Goal: Information Seeking & Learning: Learn about a topic

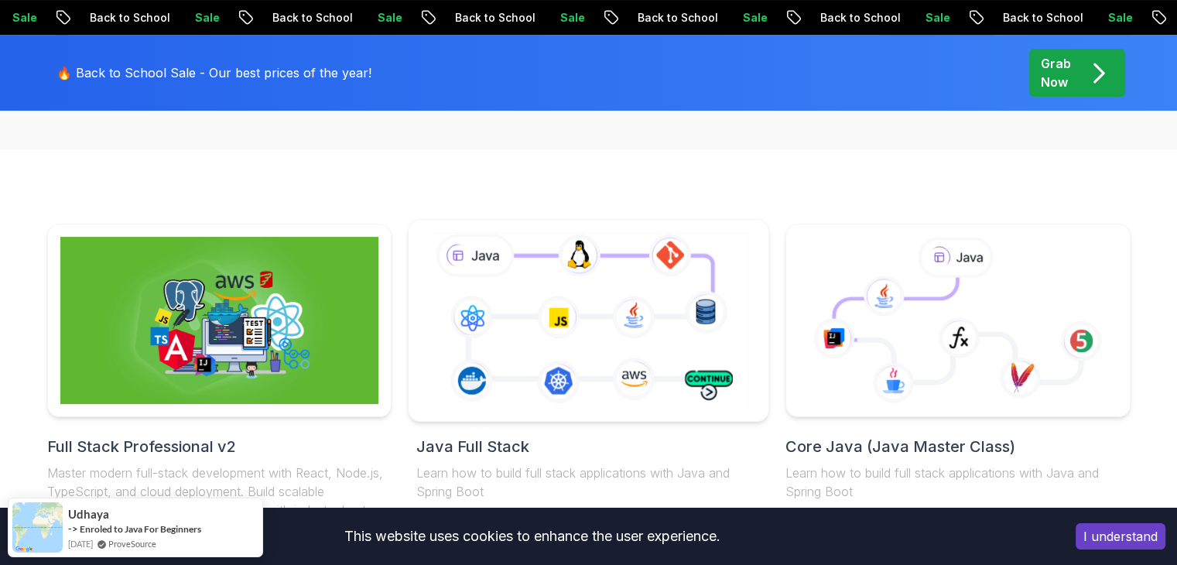
scroll to position [464, 0]
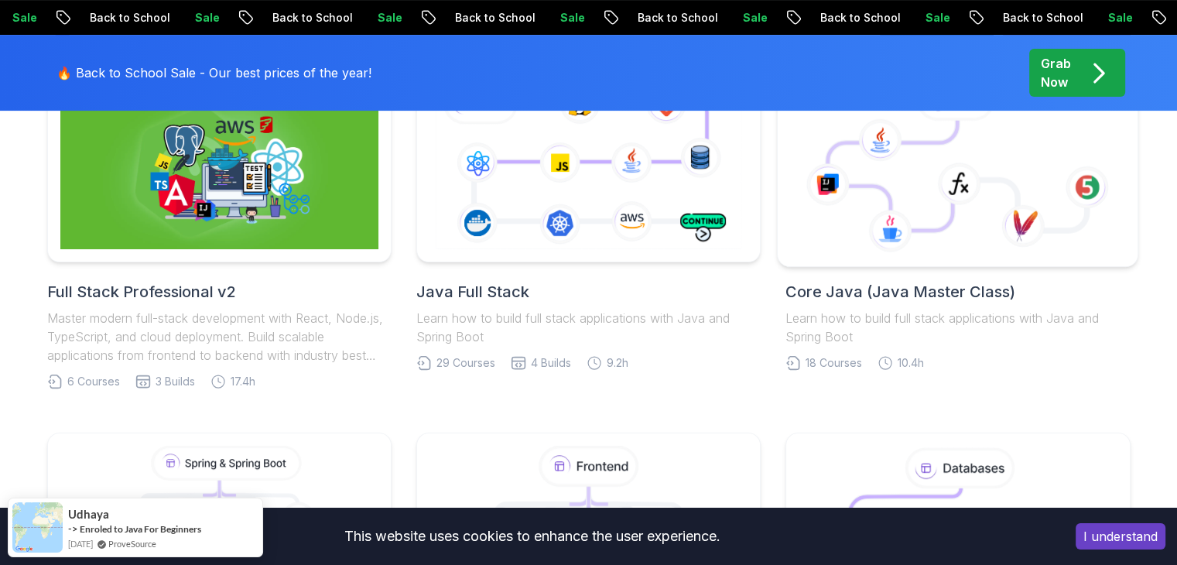
click at [930, 219] on icon at bounding box center [893, 176] width 130 height 110
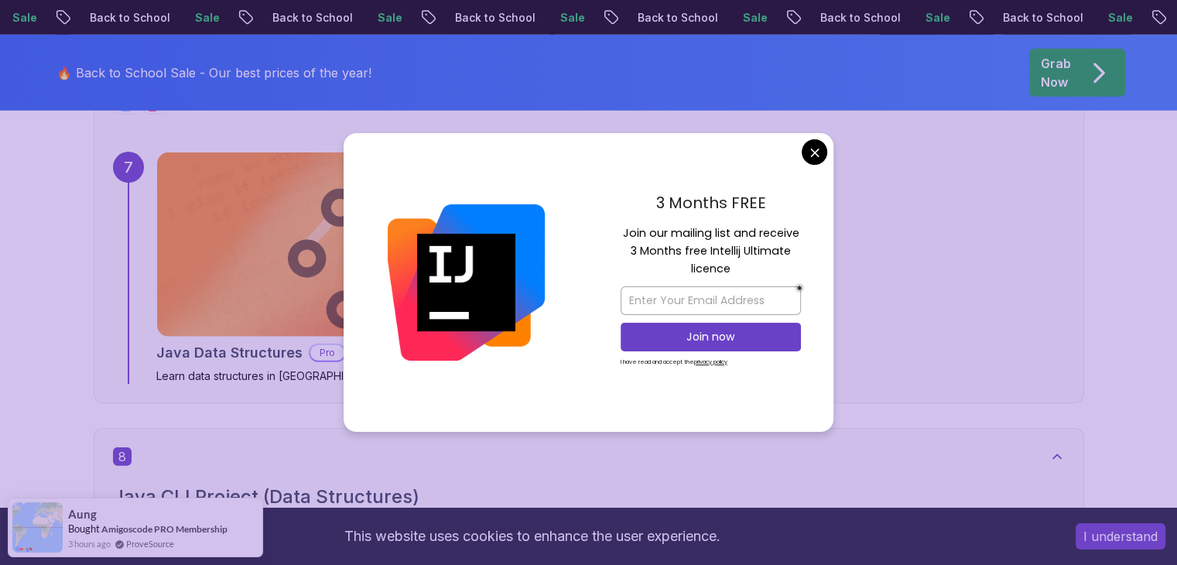
scroll to position [4876, 0]
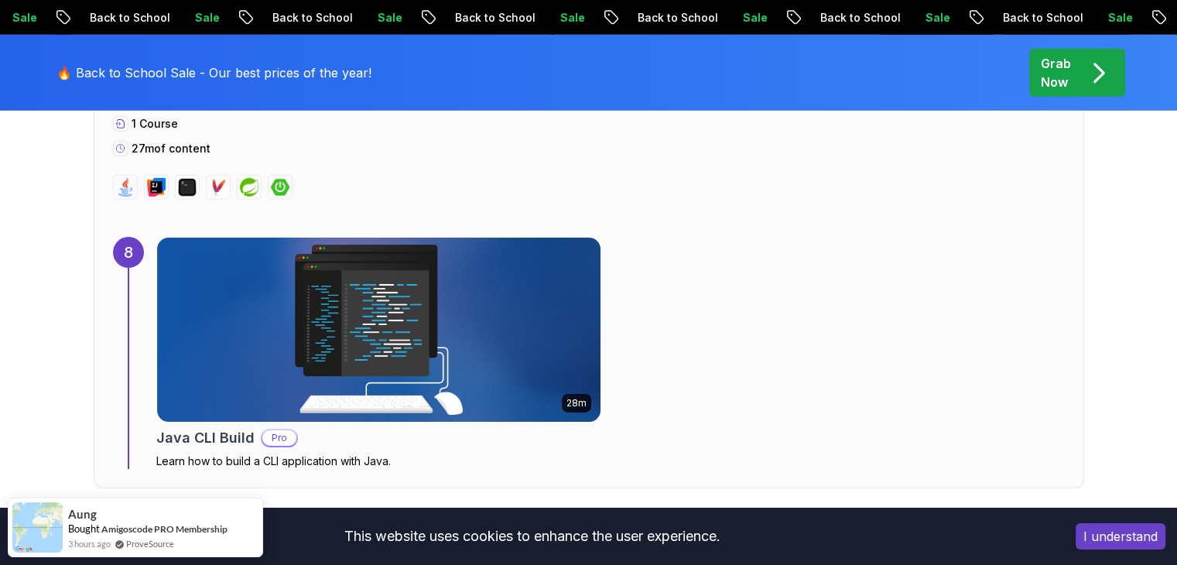
drag, startPoint x: 812, startPoint y: 156, endPoint x: 690, endPoint y: 257, distance: 158.4
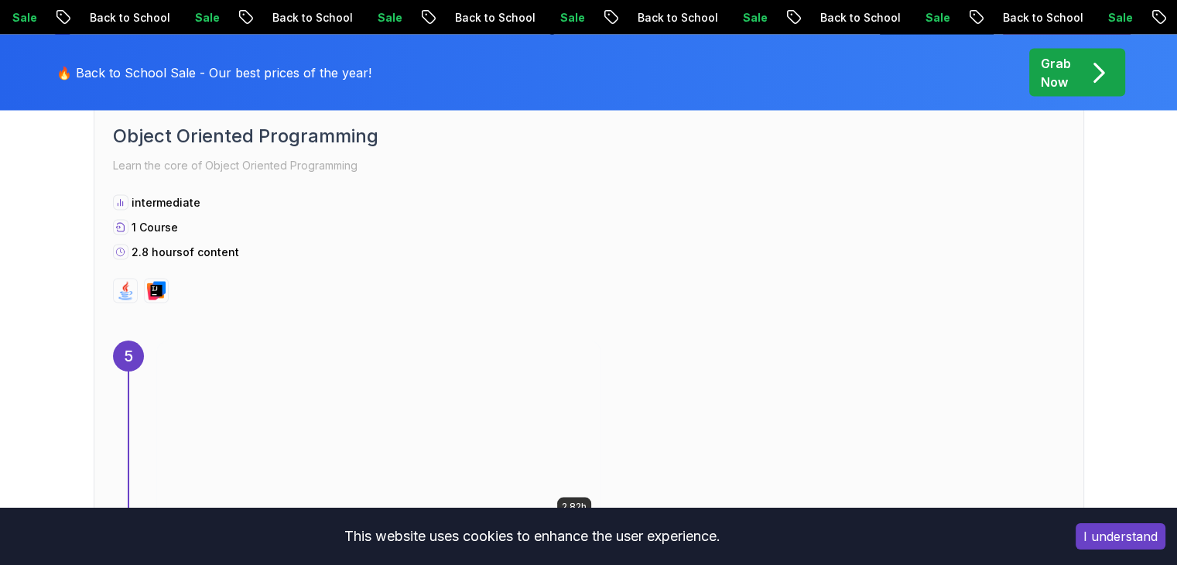
scroll to position [3096, 0]
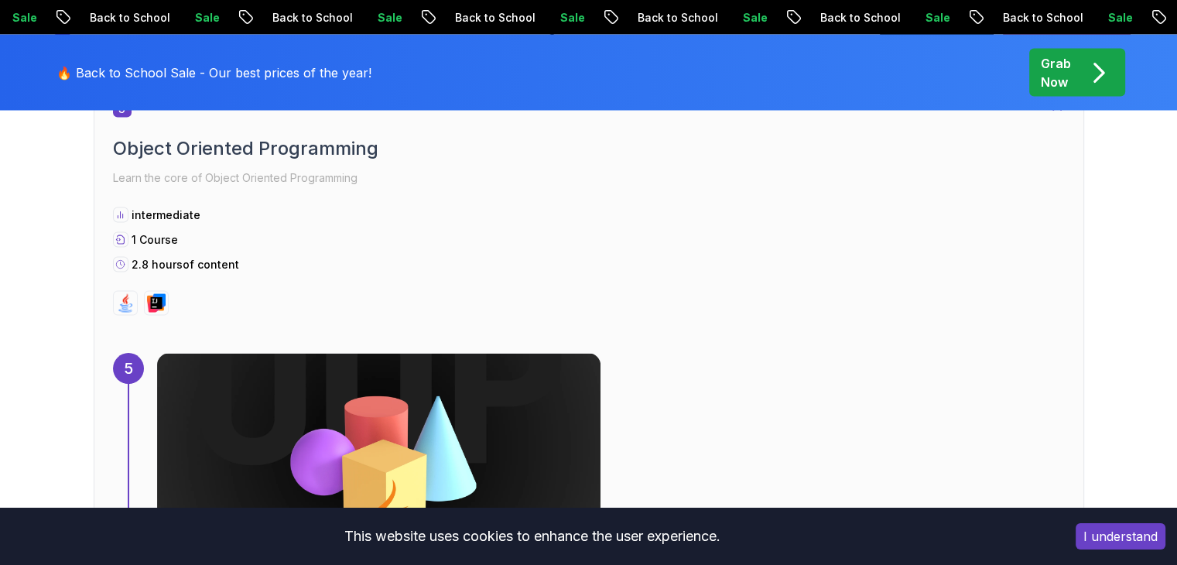
click at [1141, 541] on button "I understand" at bounding box center [1121, 536] width 90 height 26
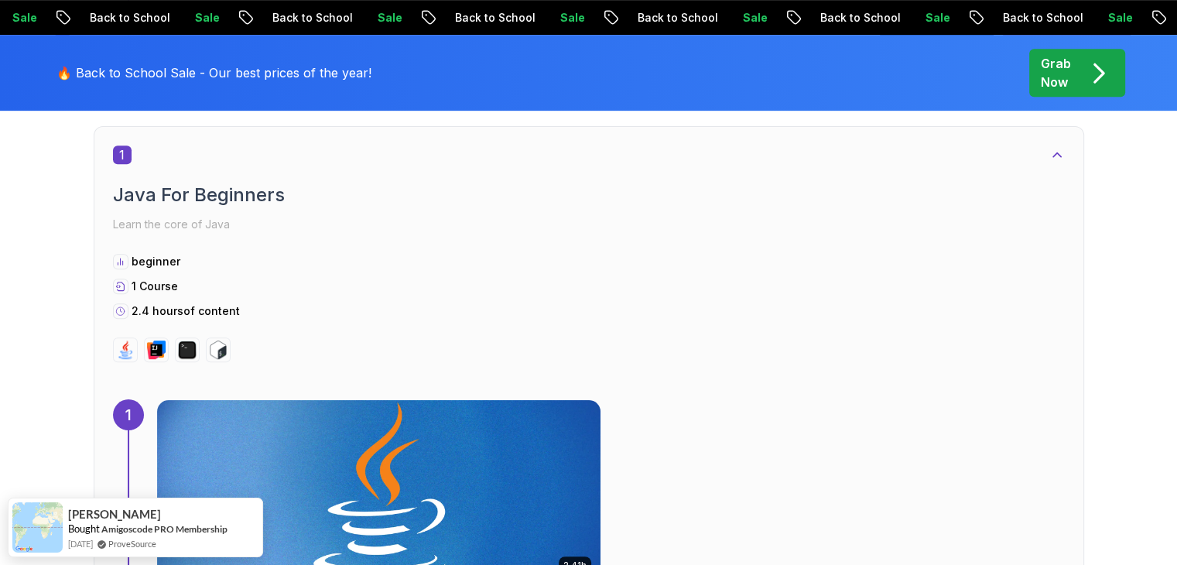
scroll to position [619, 0]
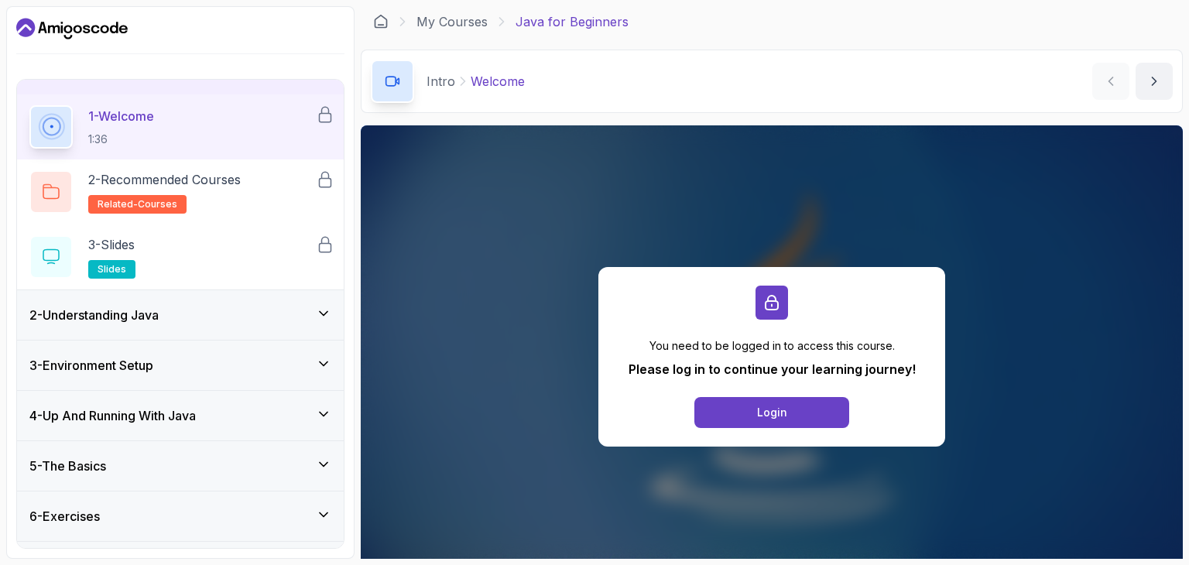
scroll to position [77, 0]
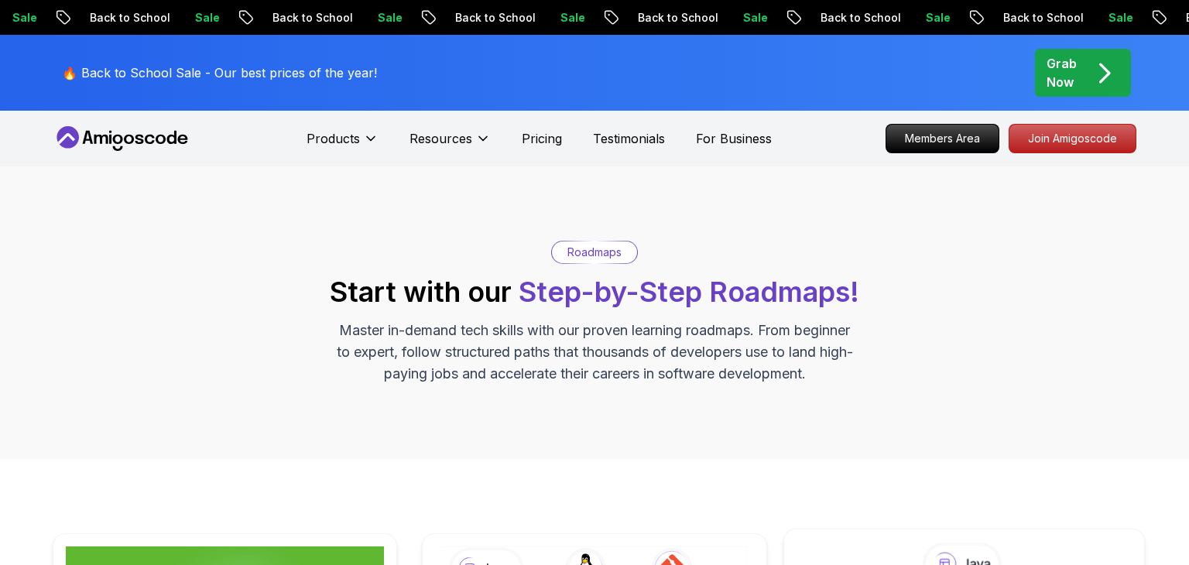
click at [1081, 75] on div "Grab Now" at bounding box center [1082, 72] width 73 height 37
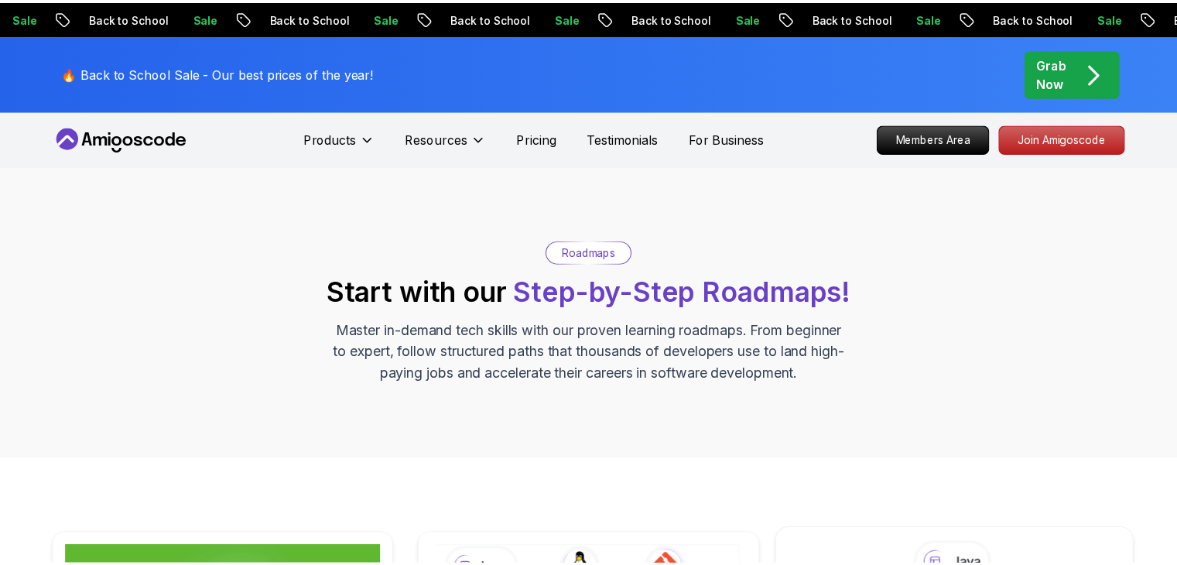
scroll to position [464, 0]
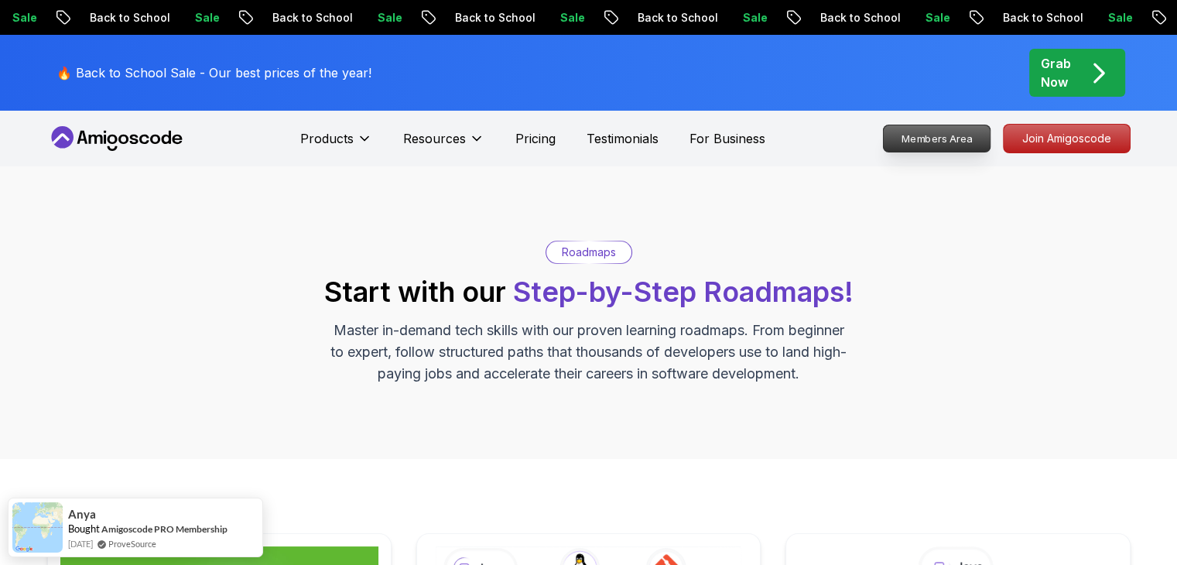
click at [919, 132] on p "Members Area" at bounding box center [936, 138] width 107 height 26
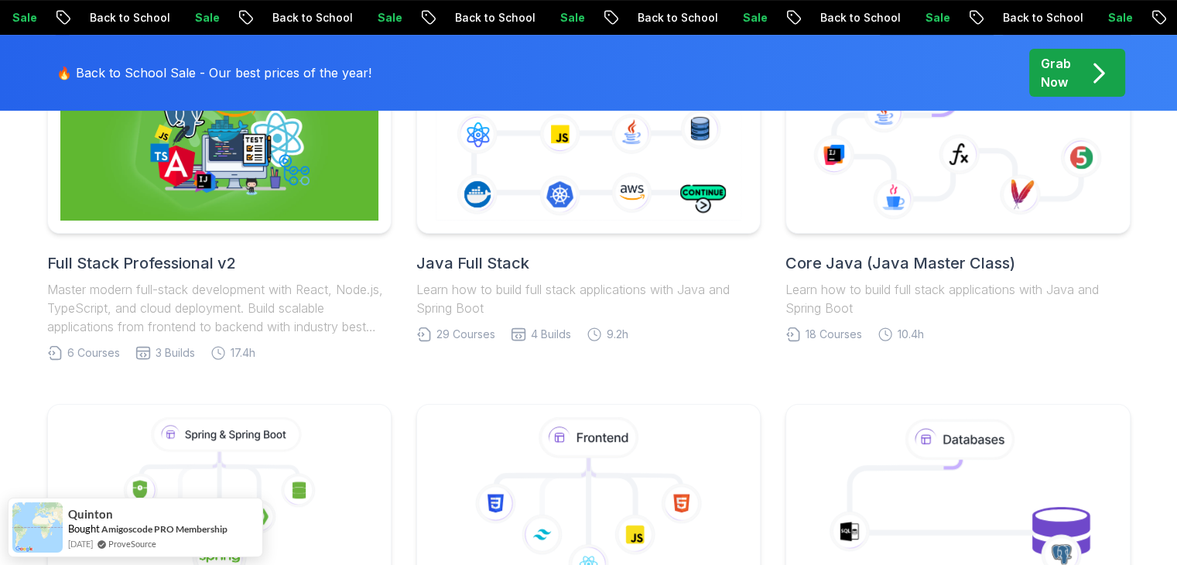
scroll to position [387, 0]
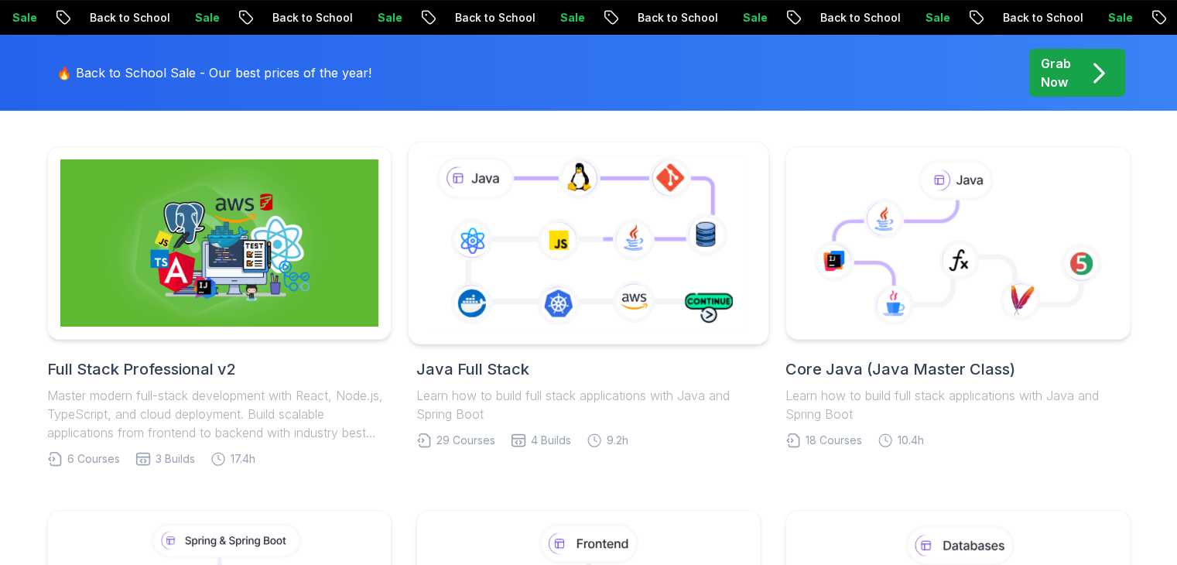
click at [545, 245] on icon at bounding box center [588, 243] width 327 height 182
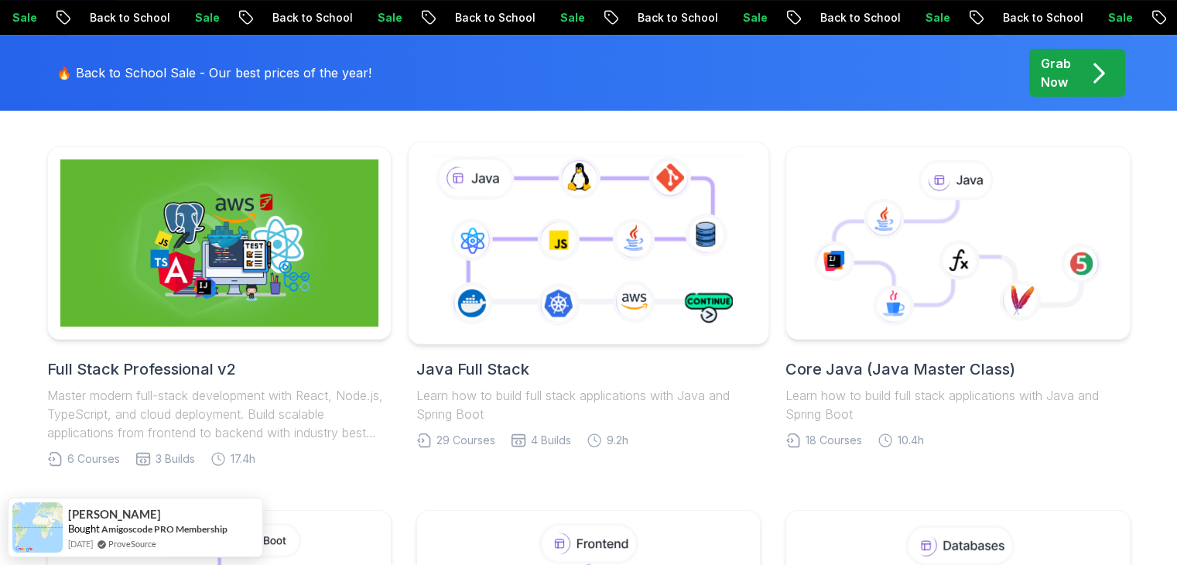
scroll to position [542, 0]
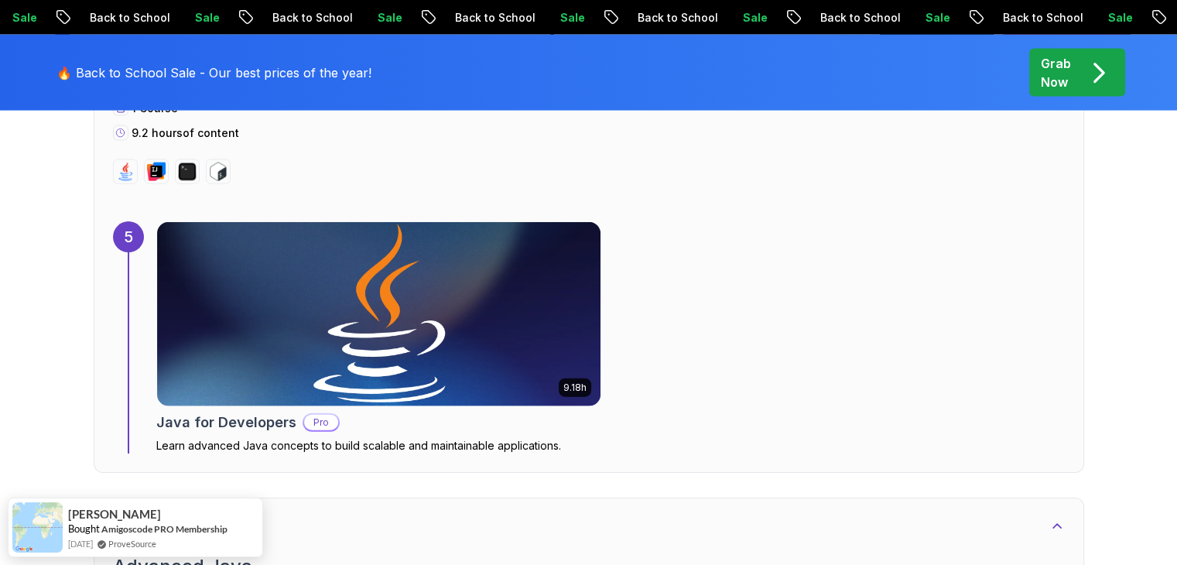
scroll to position [3406, 0]
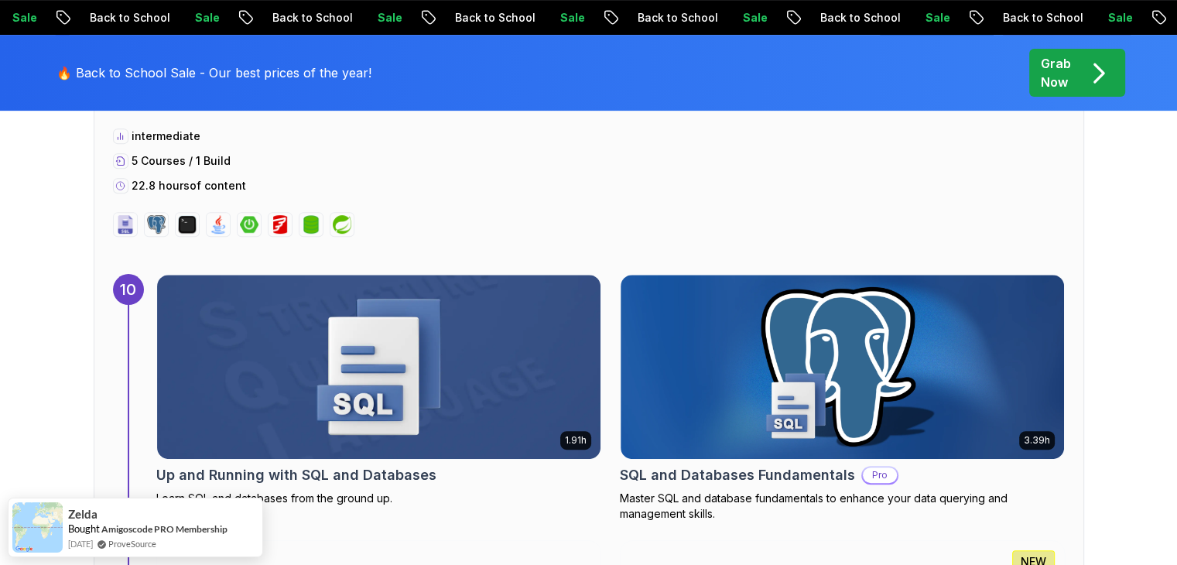
scroll to position [6347, 0]
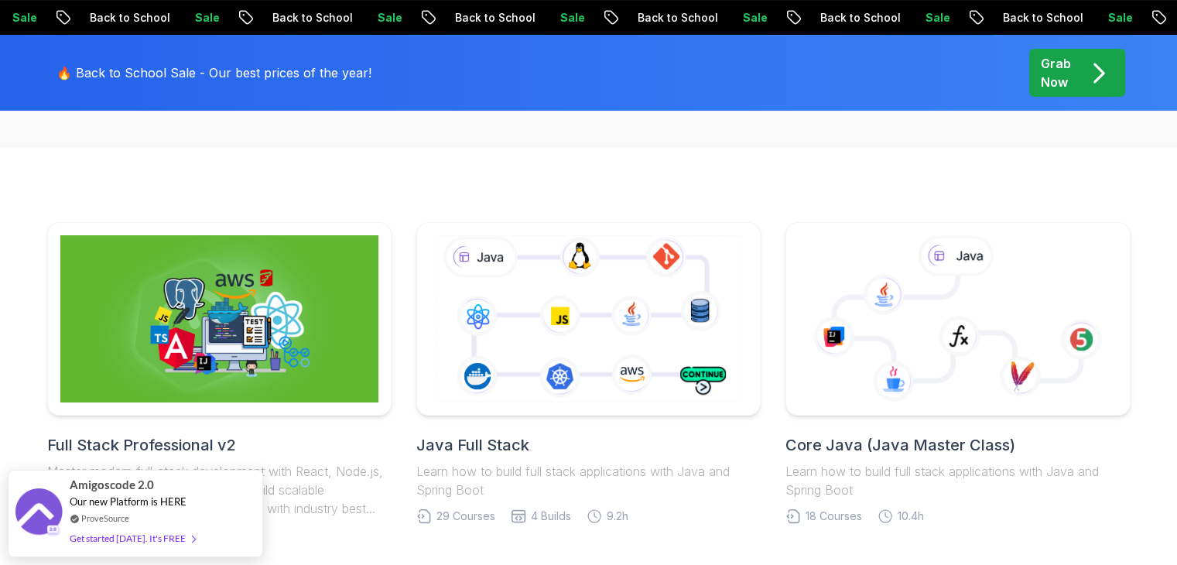
scroll to position [77, 0]
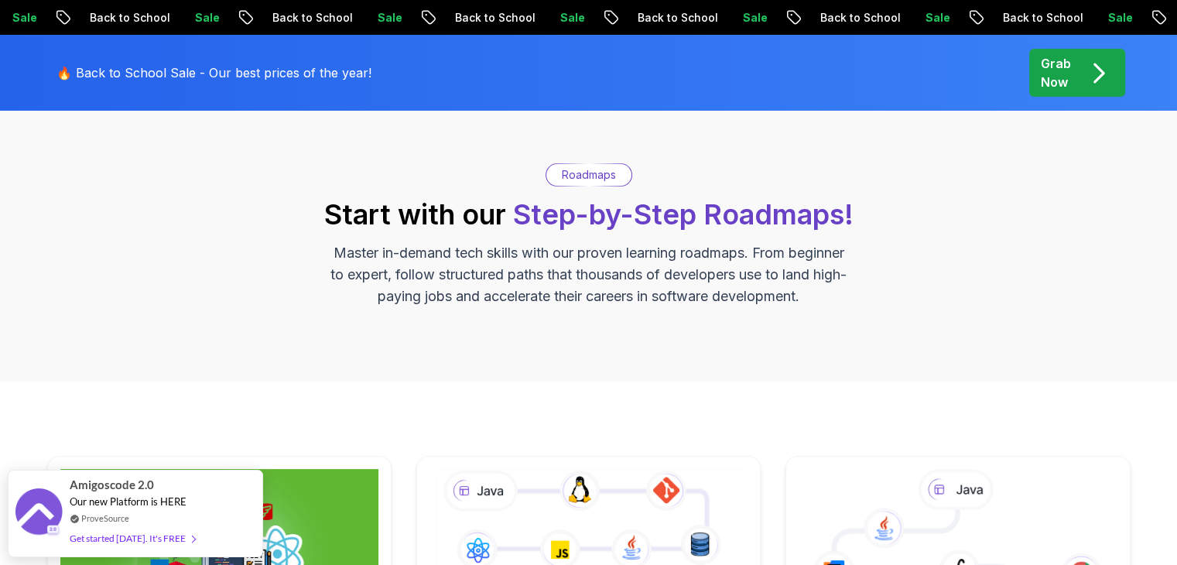
click at [947, 74] on p "Members Area" at bounding box center [936, 61] width 107 height 26
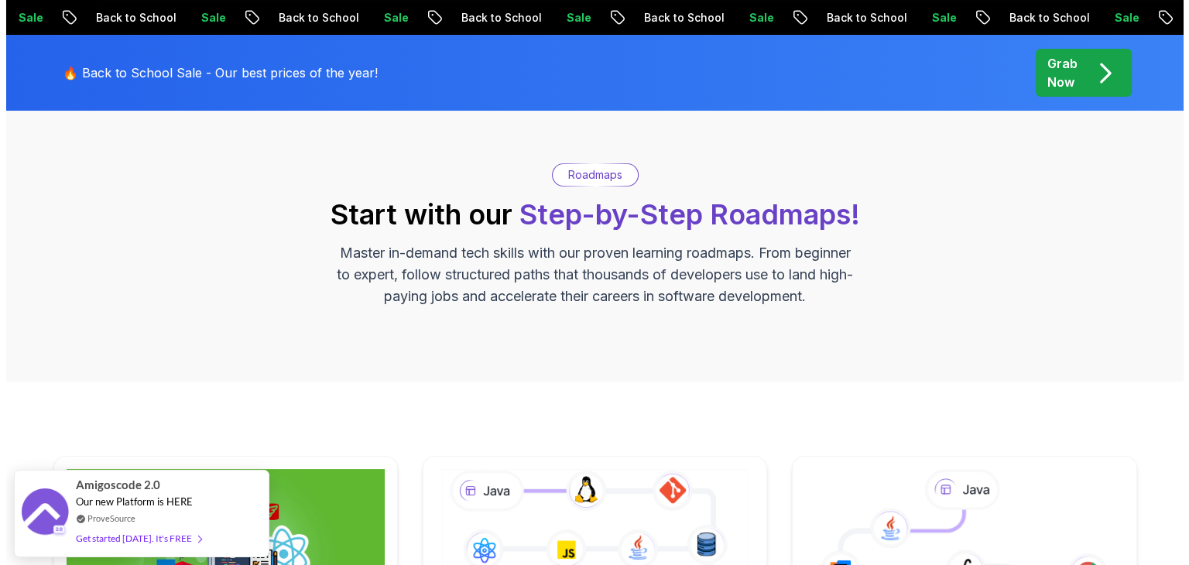
scroll to position [0, 0]
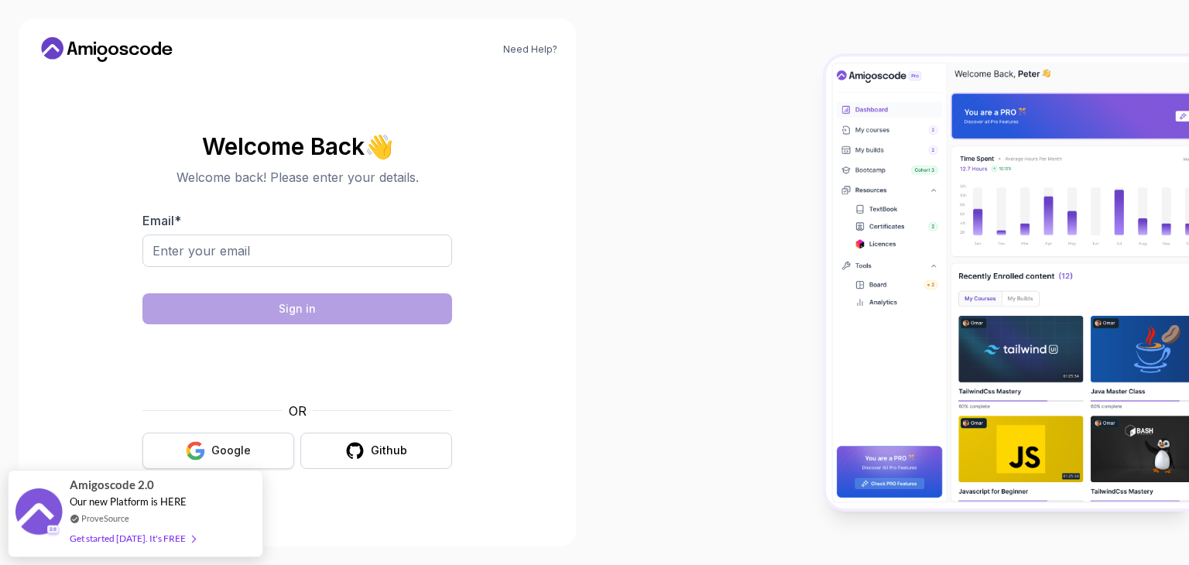
click at [221, 446] on div "Google" at bounding box center [230, 450] width 39 height 15
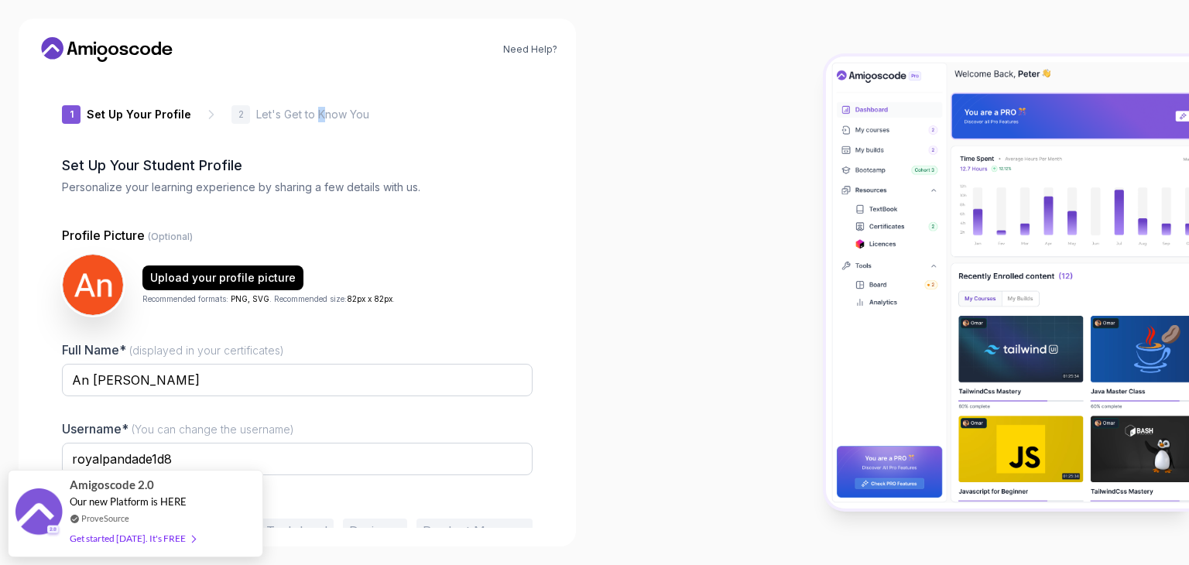
click at [316, 109] on p "Let's Get to Know You" at bounding box center [312, 114] width 113 height 15
click at [468, 221] on div "1 Set Up Your Profile 1 Set Up Your Profile 2 Let's Get to Know You Set Up Your…" at bounding box center [297, 301] width 471 height 454
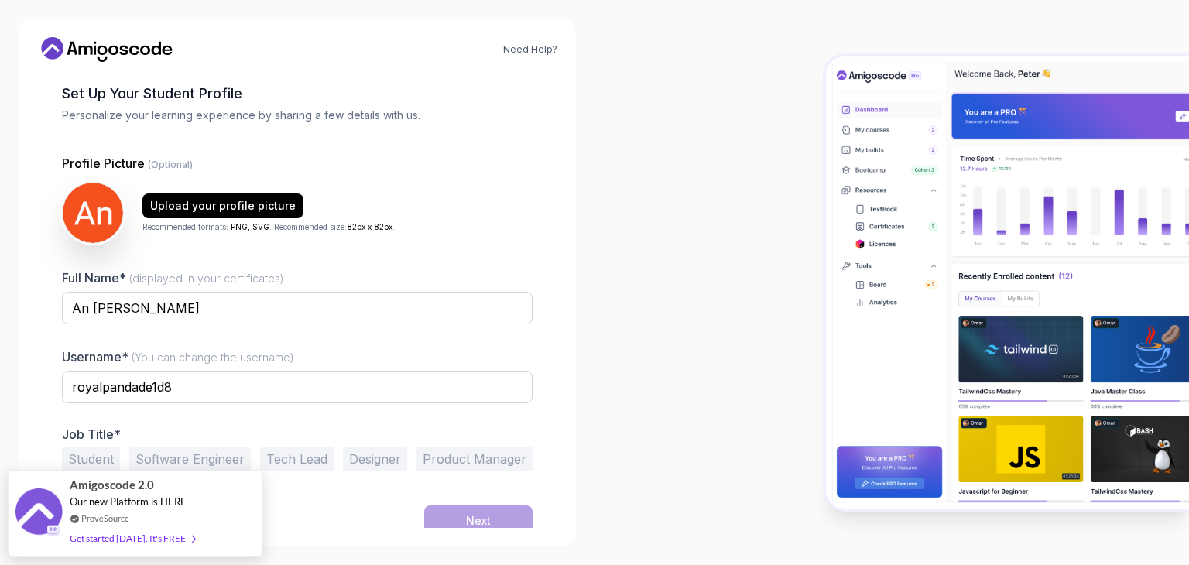
scroll to position [80, 0]
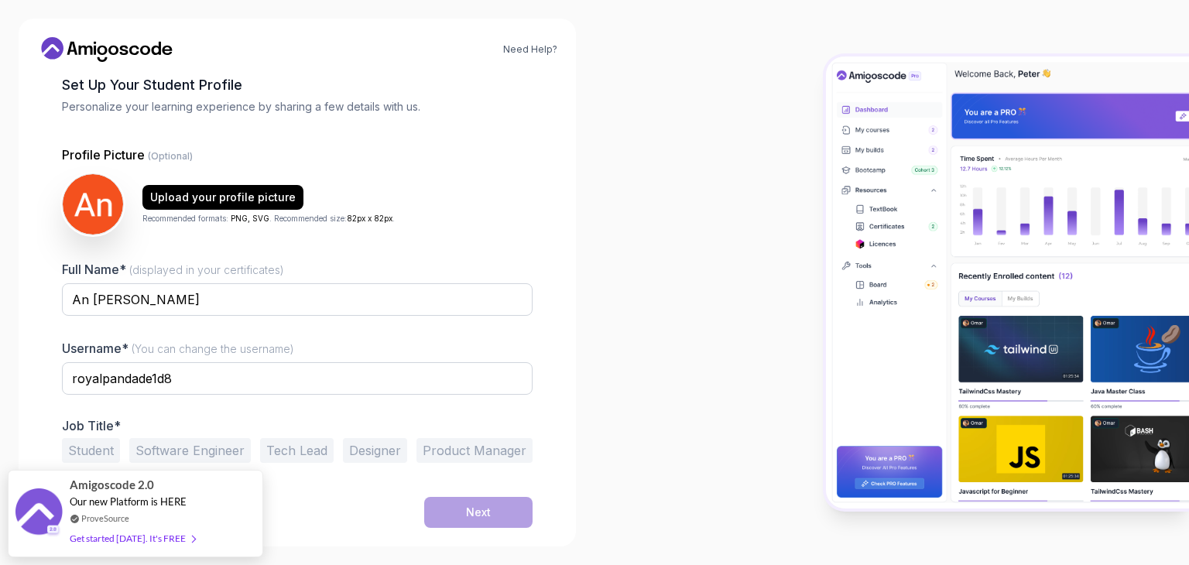
click at [298, 526] on div "Next" at bounding box center [297, 512] width 471 height 31
click at [80, 444] on button "Student" at bounding box center [91, 450] width 58 height 25
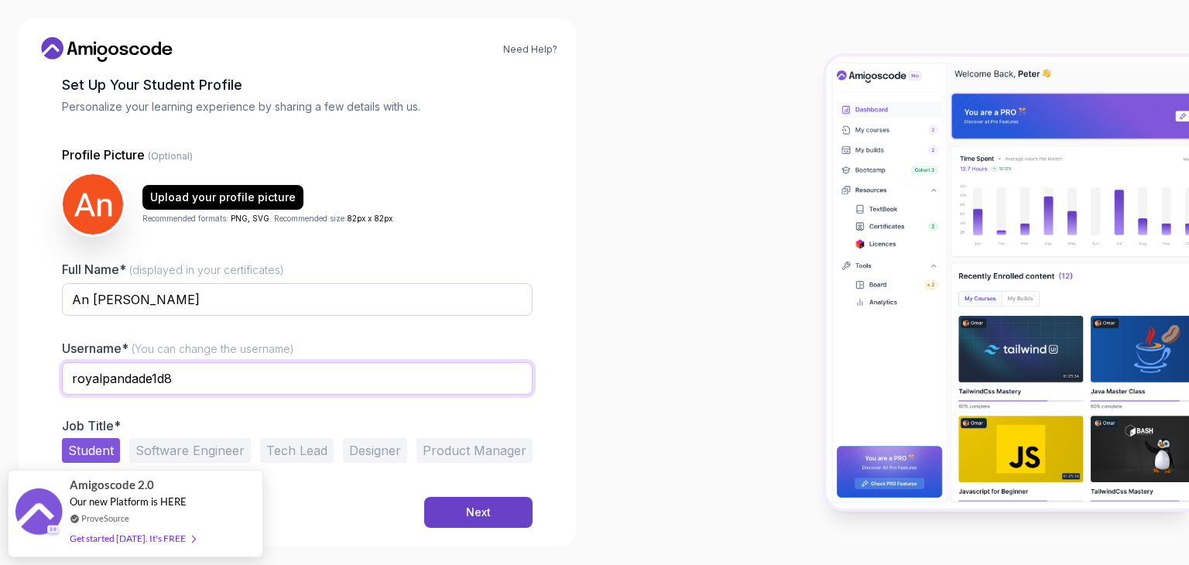
drag, startPoint x: 179, startPoint y: 372, endPoint x: 0, endPoint y: 366, distance: 178.9
click at [0, 366] on div "Need Help? 1 Set Up Your Profile 1 Set Up Your Profile 2 Let's Get to Know You …" at bounding box center [297, 282] width 594 height 565
type input "Kodiak333"
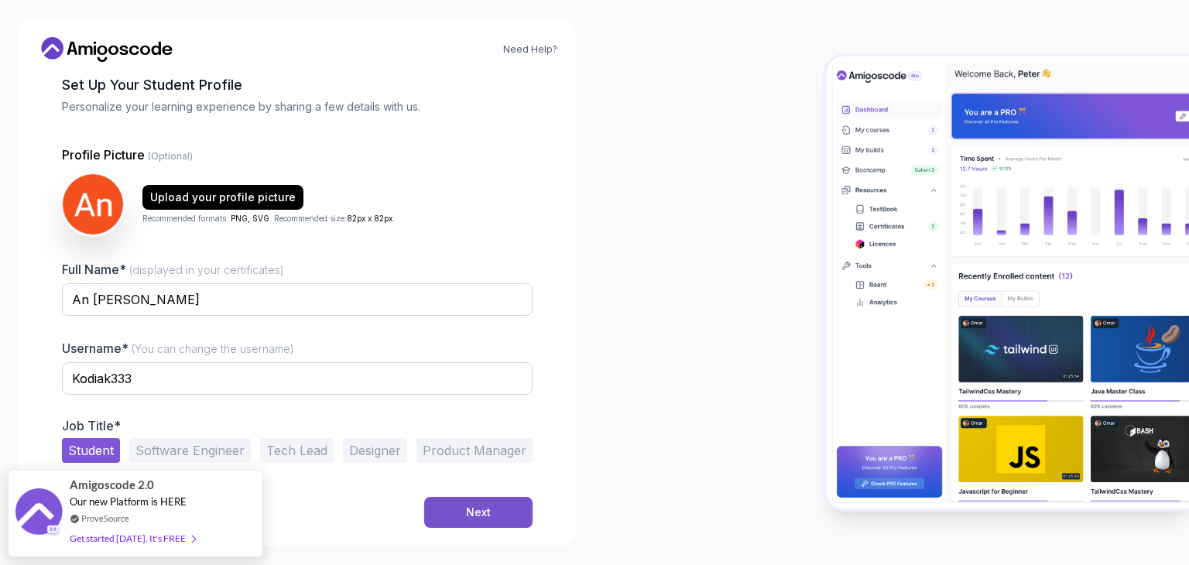
click at [475, 514] on div "Next" at bounding box center [478, 512] width 25 height 15
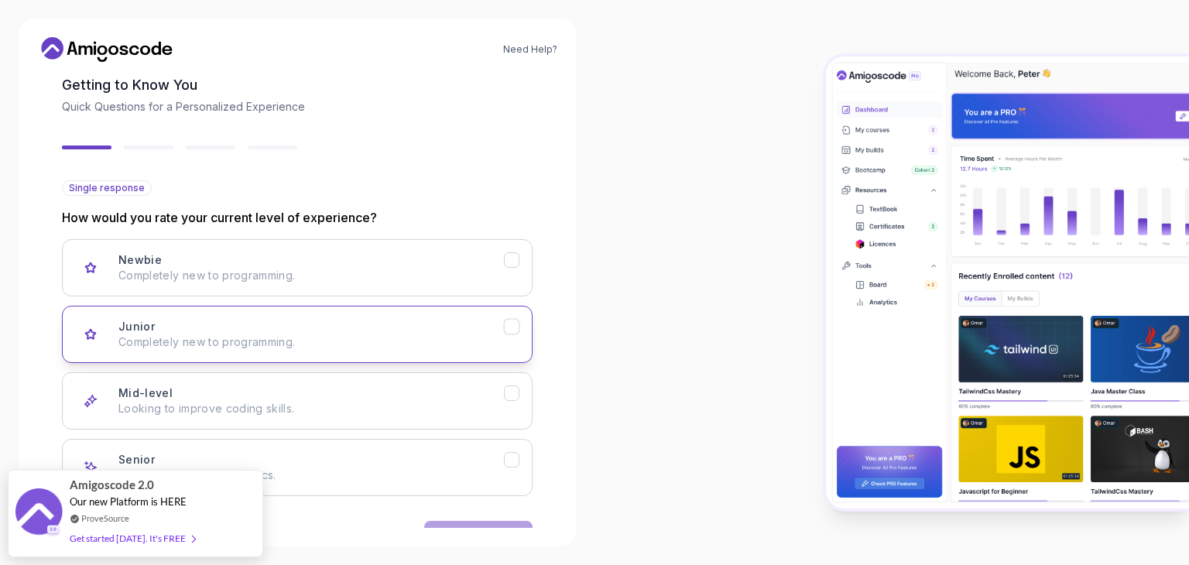
click at [343, 337] on p "Completely new to programming." at bounding box center [310, 341] width 385 height 15
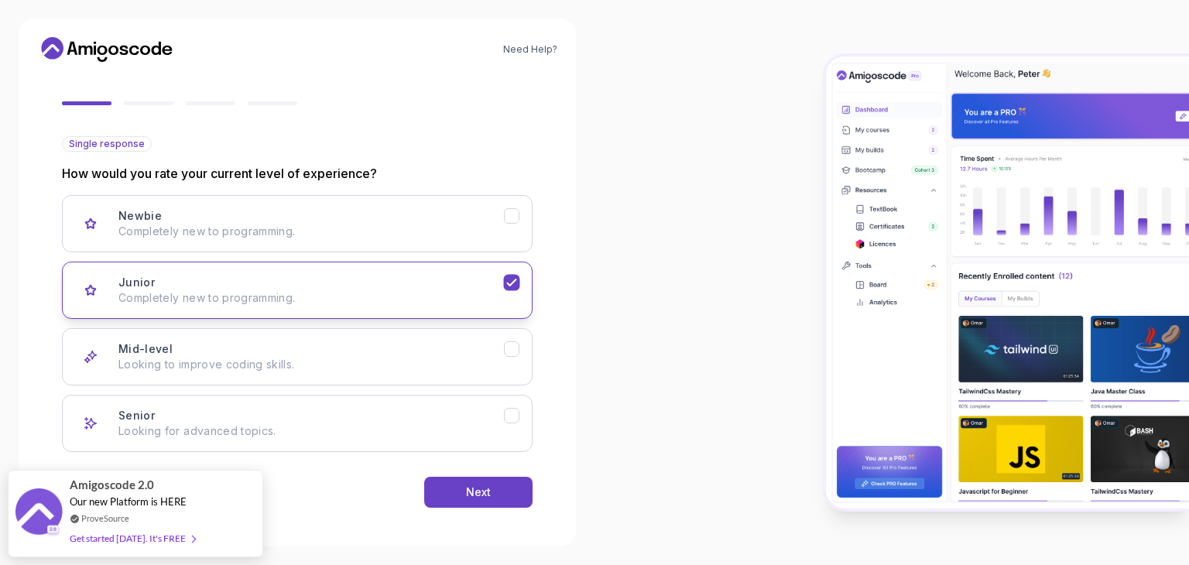
scroll to position [128, 0]
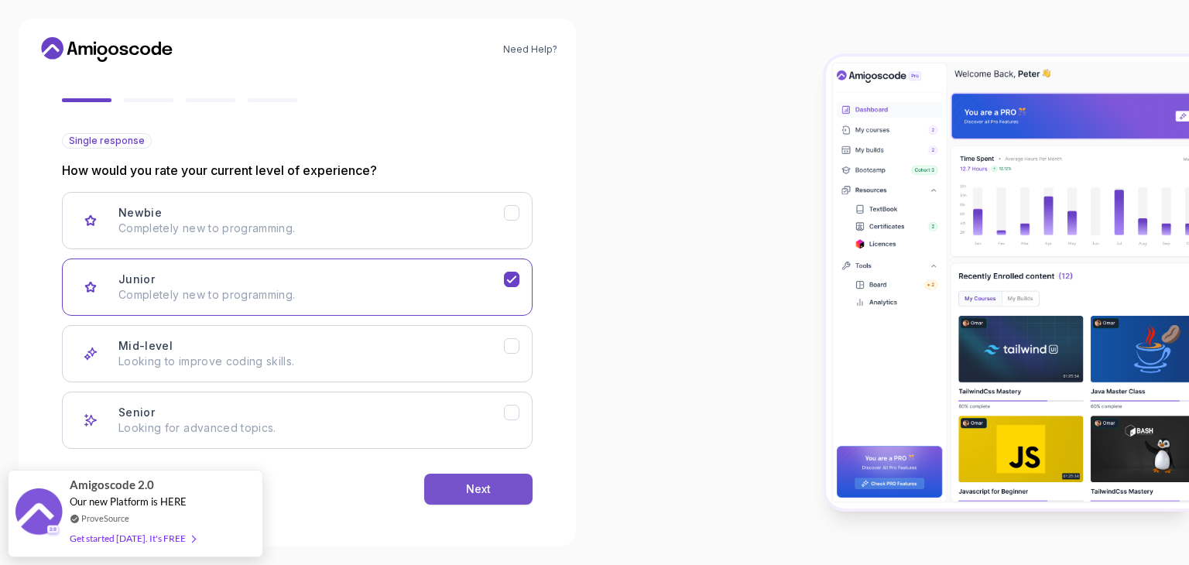
click at [451, 488] on button "Next" at bounding box center [478, 489] width 108 height 31
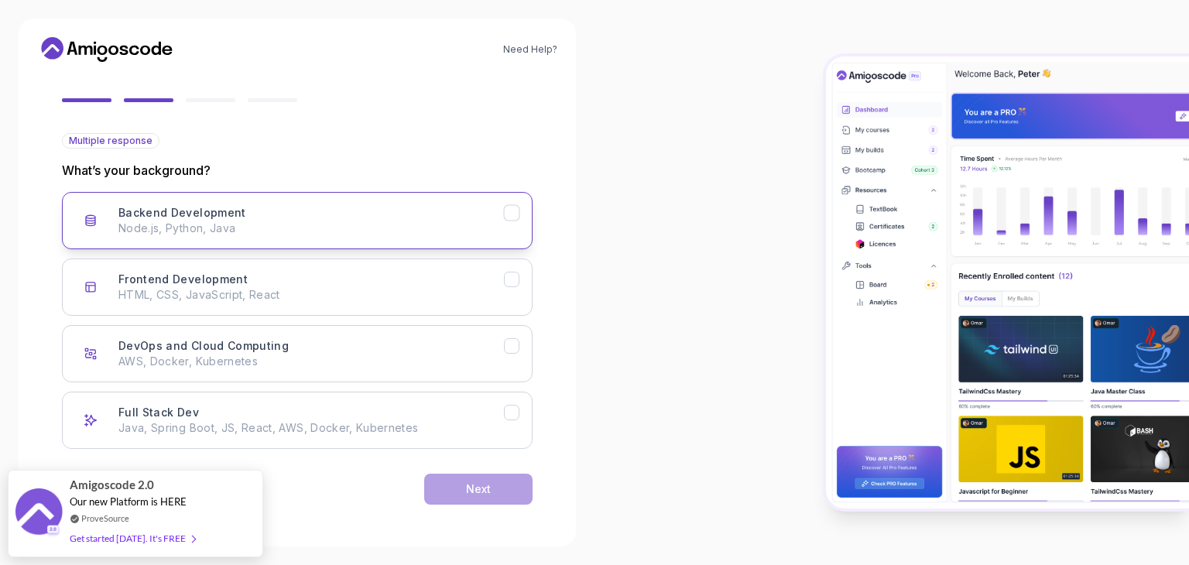
click at [269, 214] on div "Backend Development Node.js, Python, Java" at bounding box center [310, 220] width 385 height 31
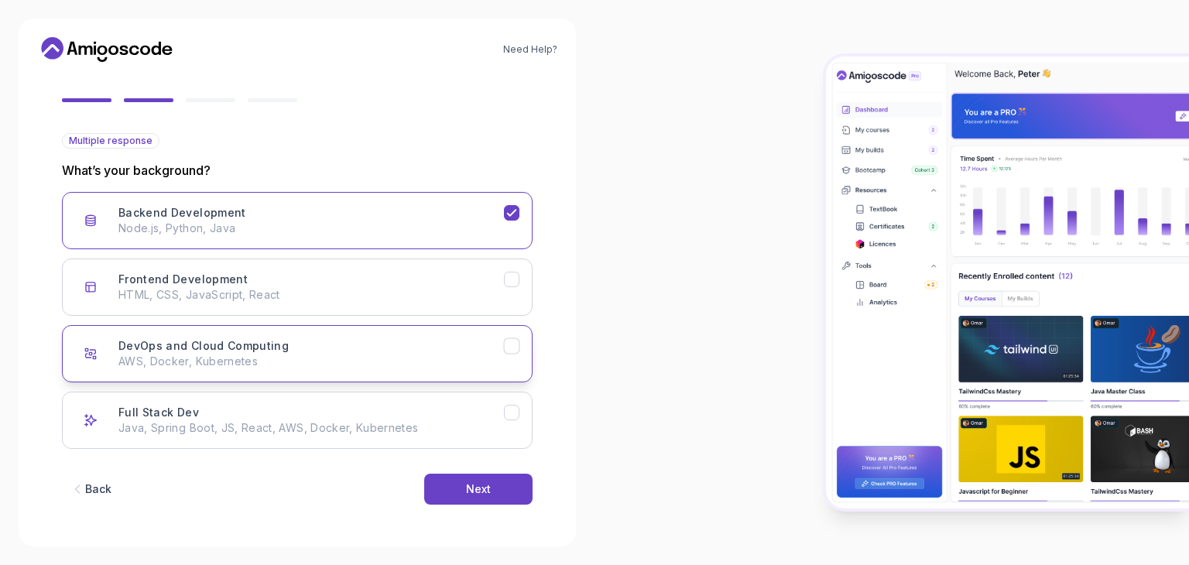
click at [369, 338] on div "DevOps and Cloud Computing AWS, Docker, Kubernetes" at bounding box center [310, 353] width 385 height 31
click at [478, 481] on div "Next" at bounding box center [478, 488] width 25 height 15
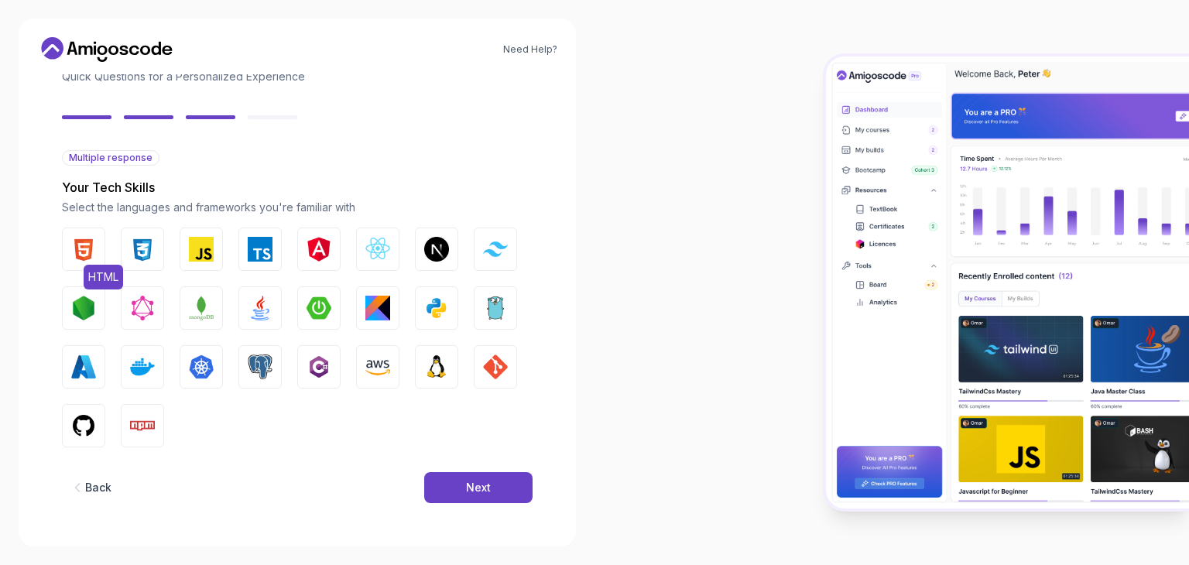
click at [83, 248] on img "button" at bounding box center [83, 249] width 25 height 25
click at [138, 243] on img "button" at bounding box center [142, 249] width 25 height 25
click at [257, 303] on img "button" at bounding box center [260, 308] width 25 height 25
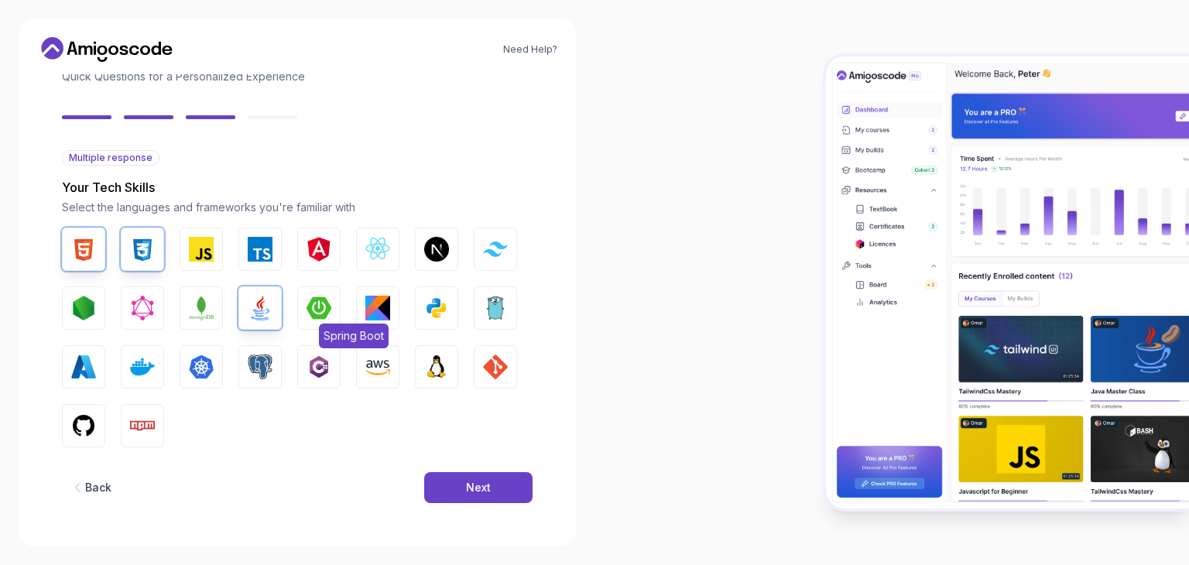
click at [311, 306] on img "button" at bounding box center [318, 308] width 25 height 25
click at [433, 308] on img "button" at bounding box center [436, 308] width 25 height 25
click at [488, 373] on img "button" at bounding box center [495, 366] width 25 height 25
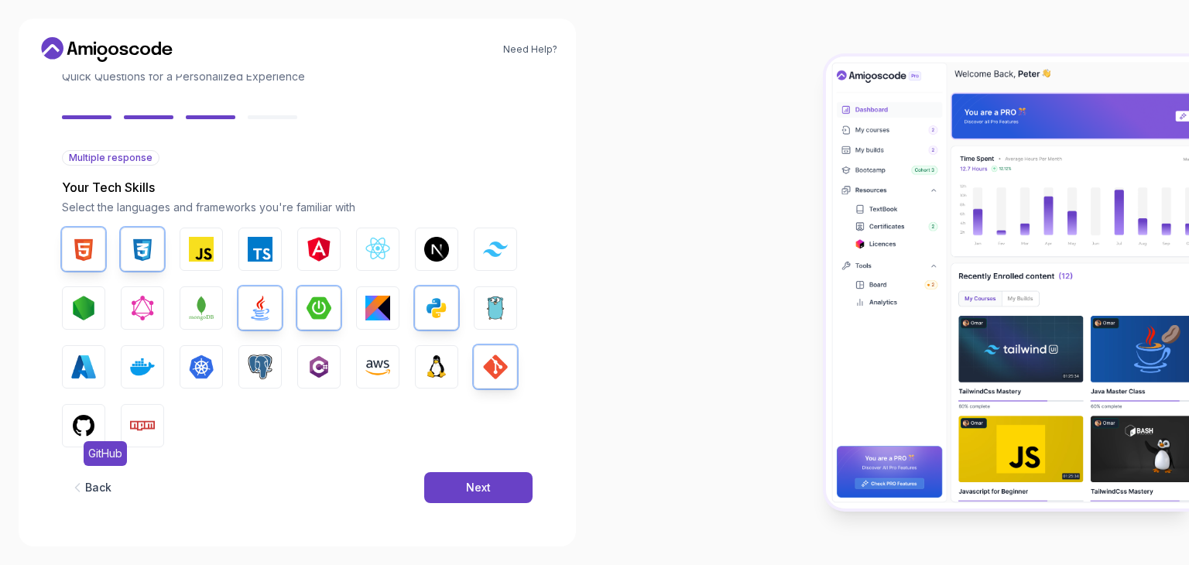
click at [77, 424] on img "button" at bounding box center [83, 425] width 25 height 25
click at [471, 493] on div "Next" at bounding box center [478, 487] width 25 height 15
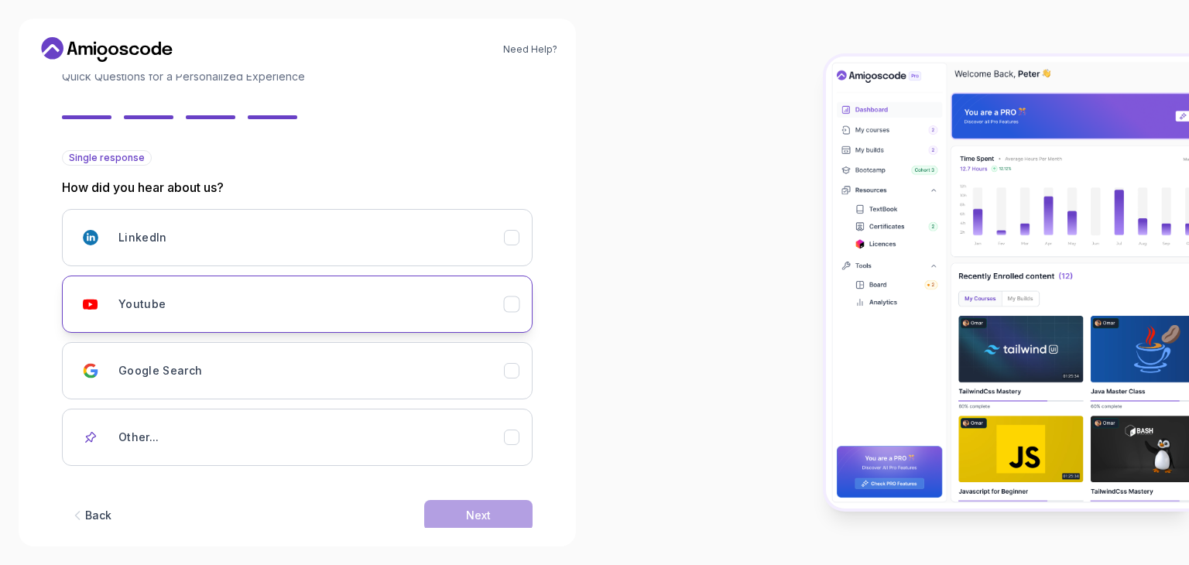
click at [156, 293] on div "Youtube" at bounding box center [310, 304] width 385 height 31
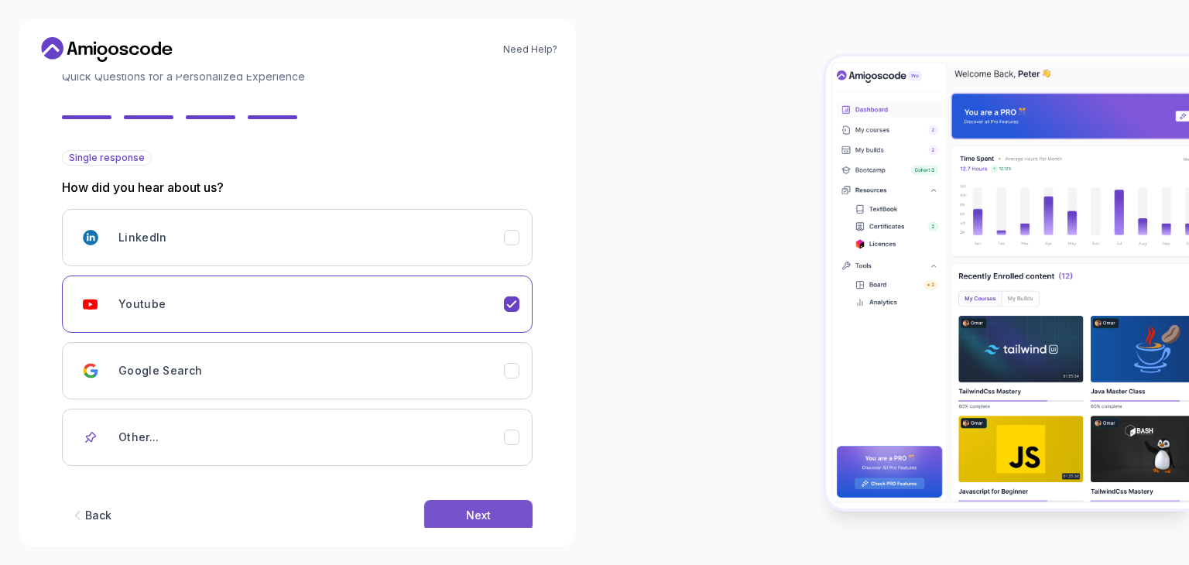
click at [480, 500] on button "Next" at bounding box center [478, 515] width 108 height 31
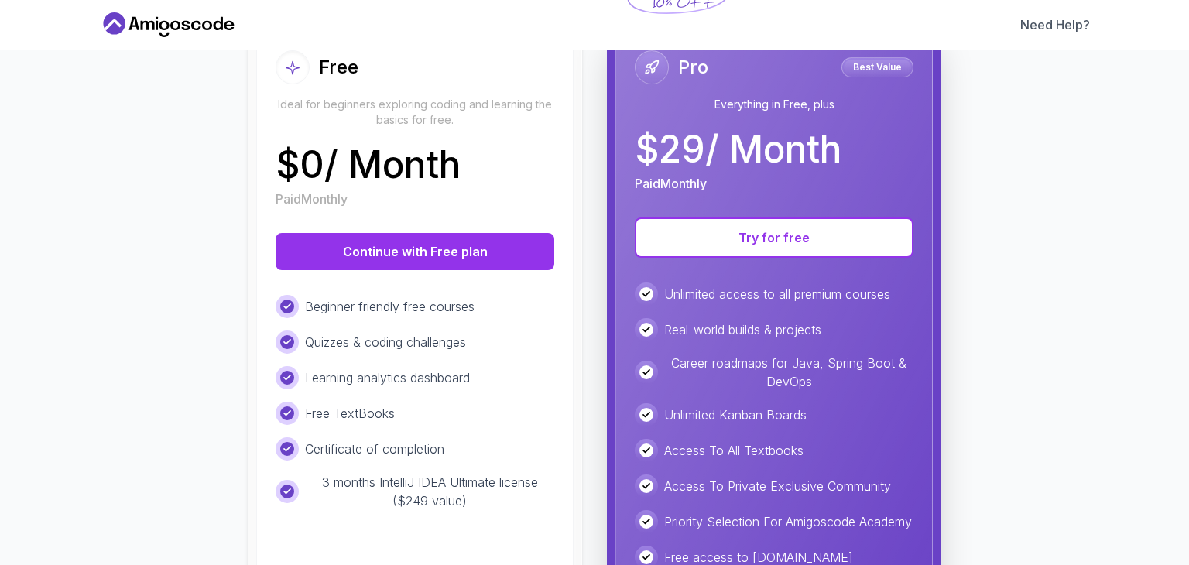
scroll to position [193, 0]
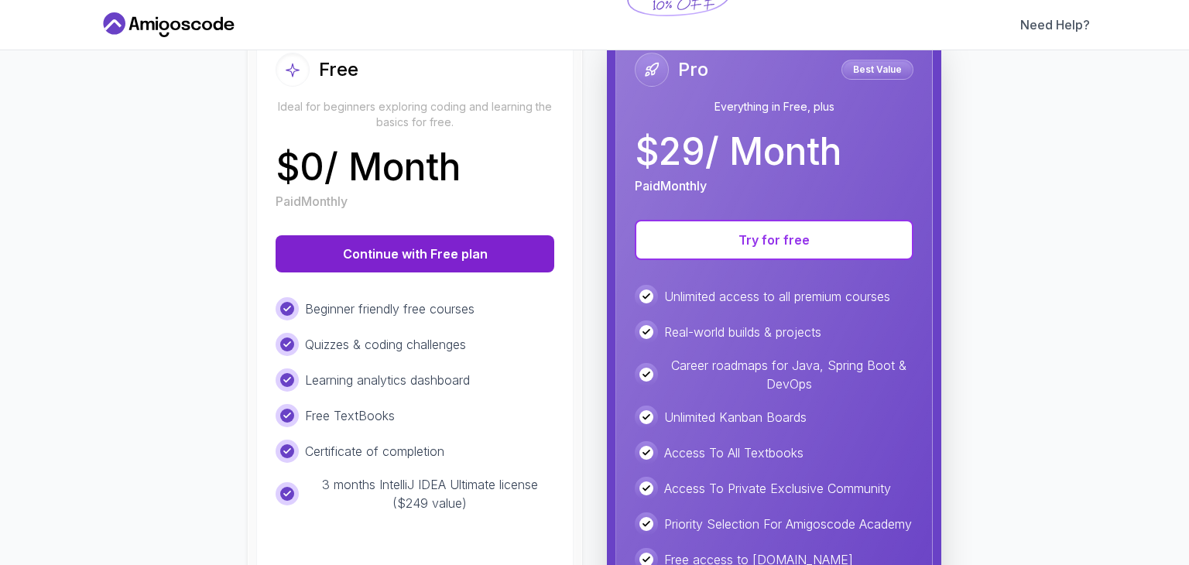
click at [405, 251] on button "Continue with Free plan" at bounding box center [415, 253] width 279 height 37
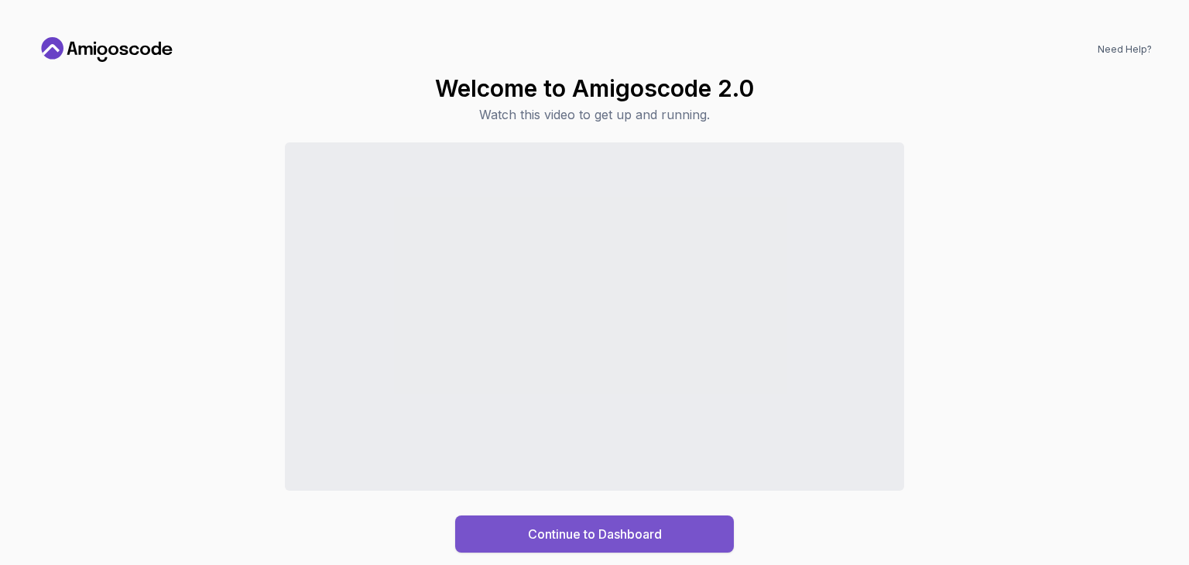
click at [641, 528] on div "Continue to Dashboard" at bounding box center [595, 534] width 134 height 19
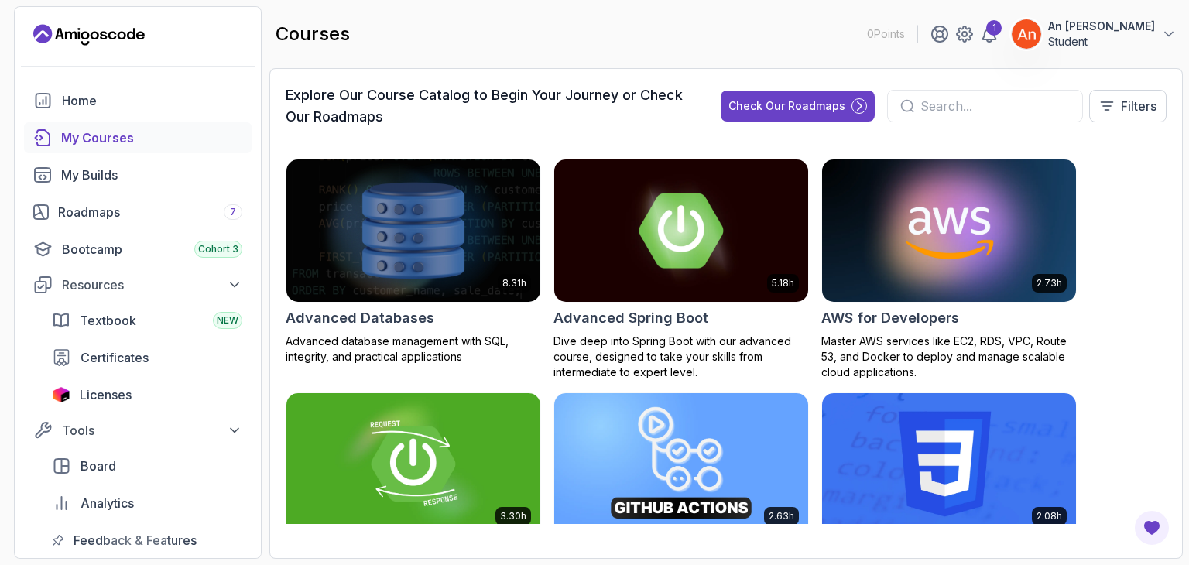
click at [73, 137] on div "My Courses" at bounding box center [151, 137] width 181 height 19
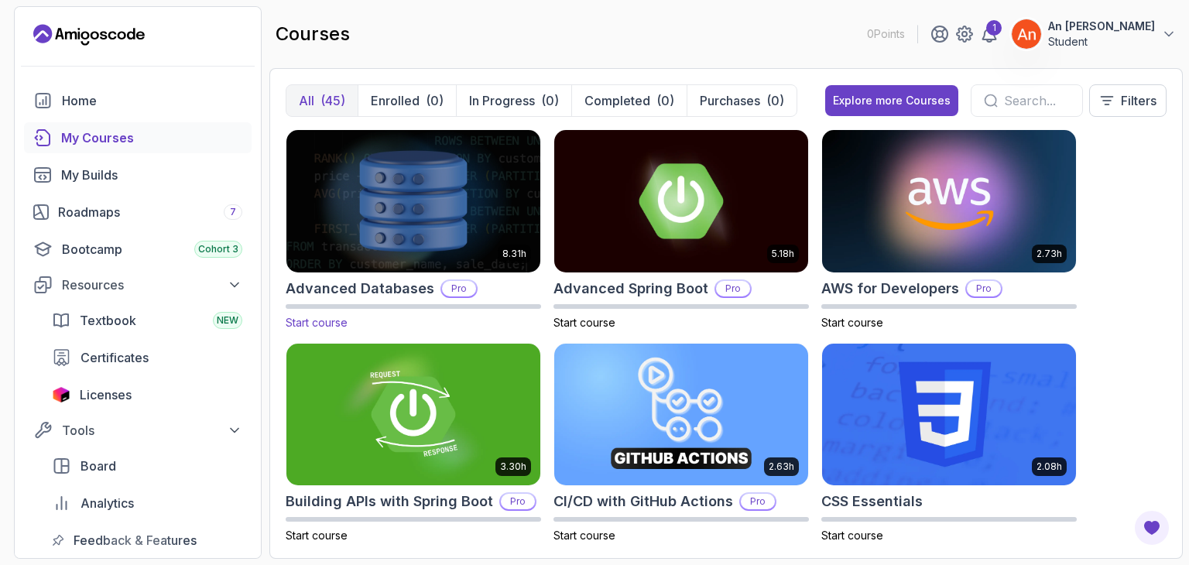
click at [443, 217] on img at bounding box center [413, 200] width 266 height 149
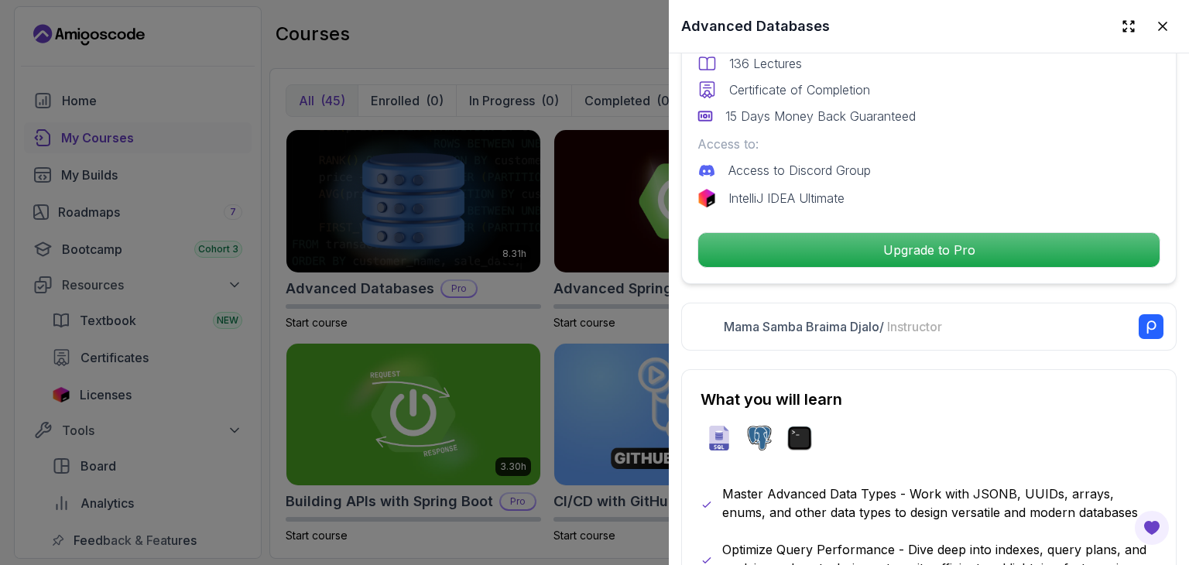
scroll to position [464, 0]
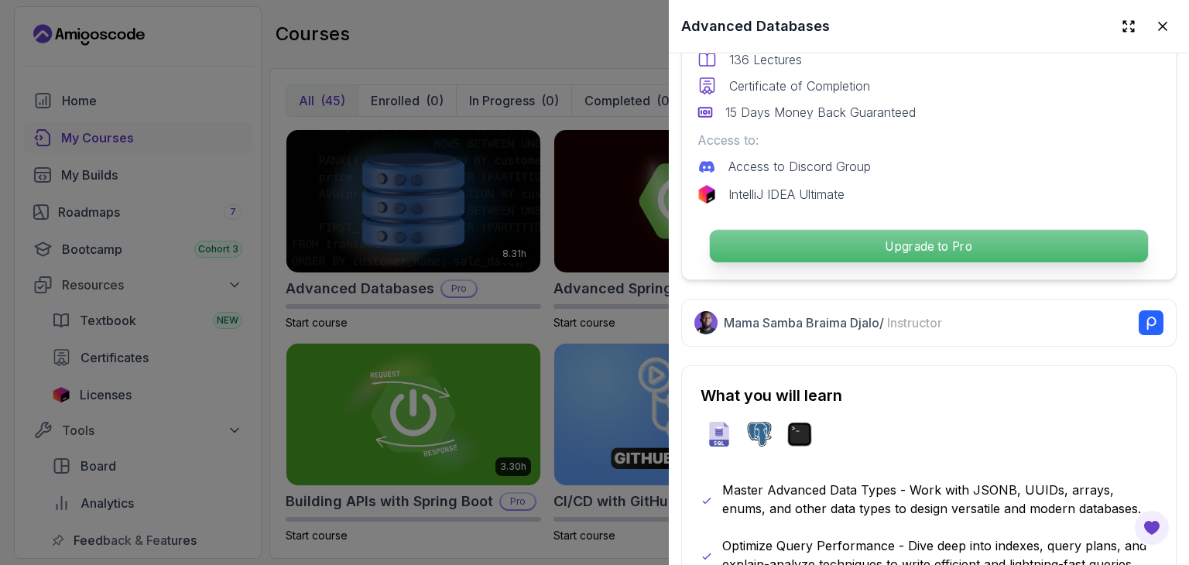
click at [869, 233] on p "Upgrade to Pro" at bounding box center [929, 246] width 438 height 33
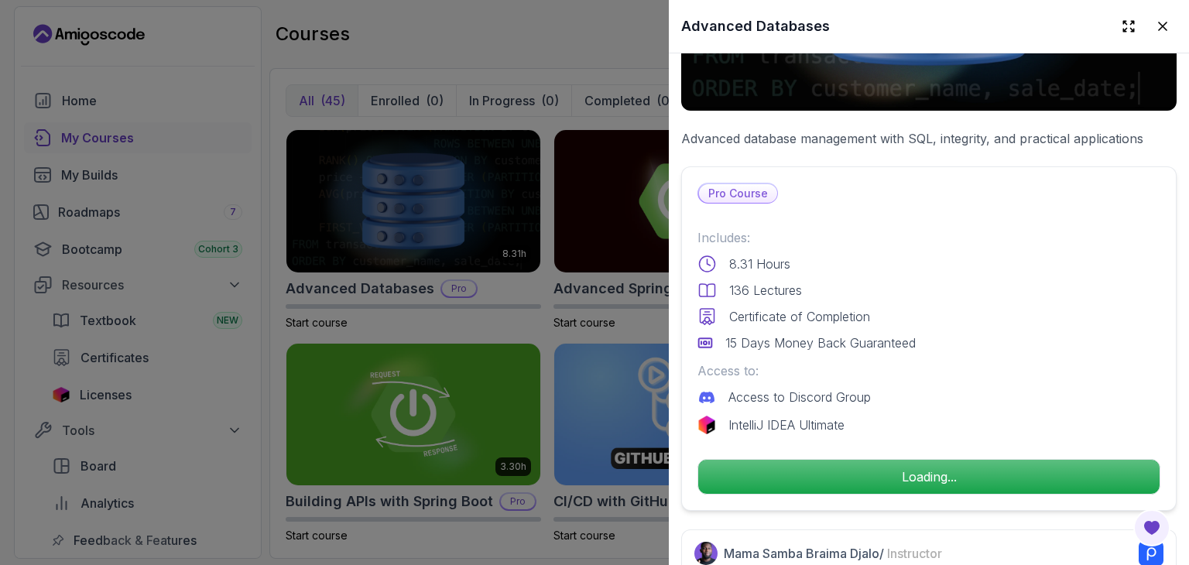
scroll to position [232, 0]
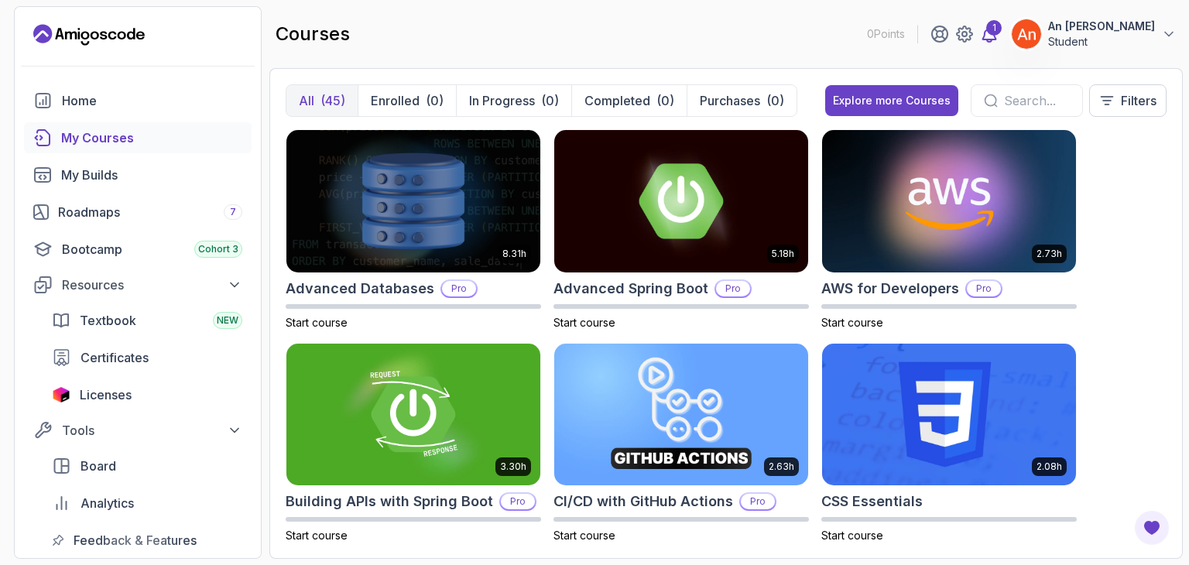
click at [1002, 35] on div "1" at bounding box center [993, 27] width 15 height 15
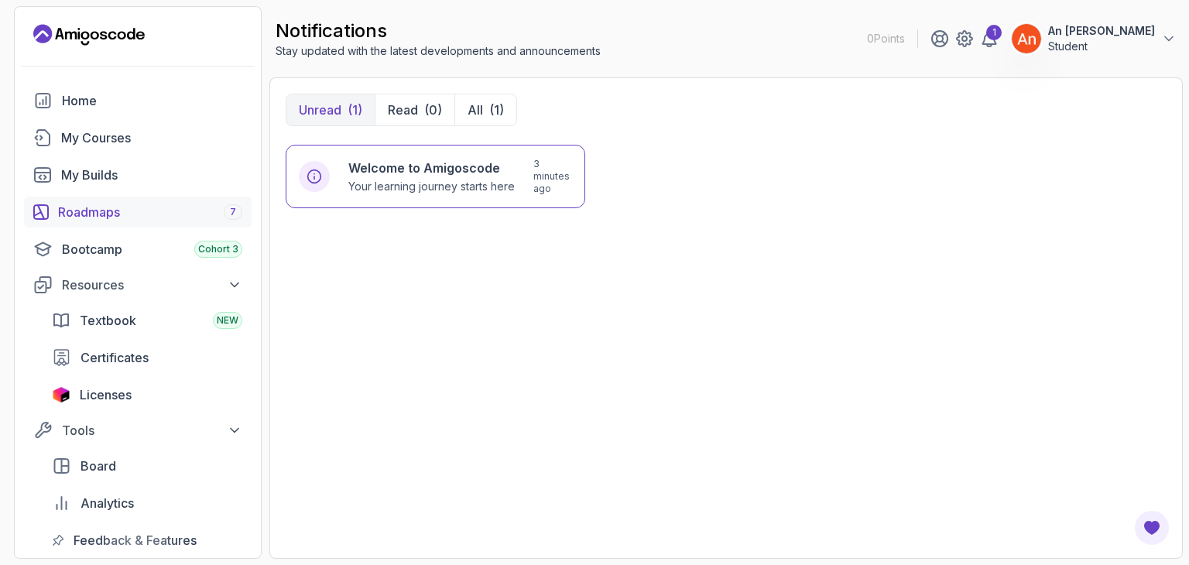
click at [110, 214] on div "Roadmaps 7" at bounding box center [150, 212] width 184 height 19
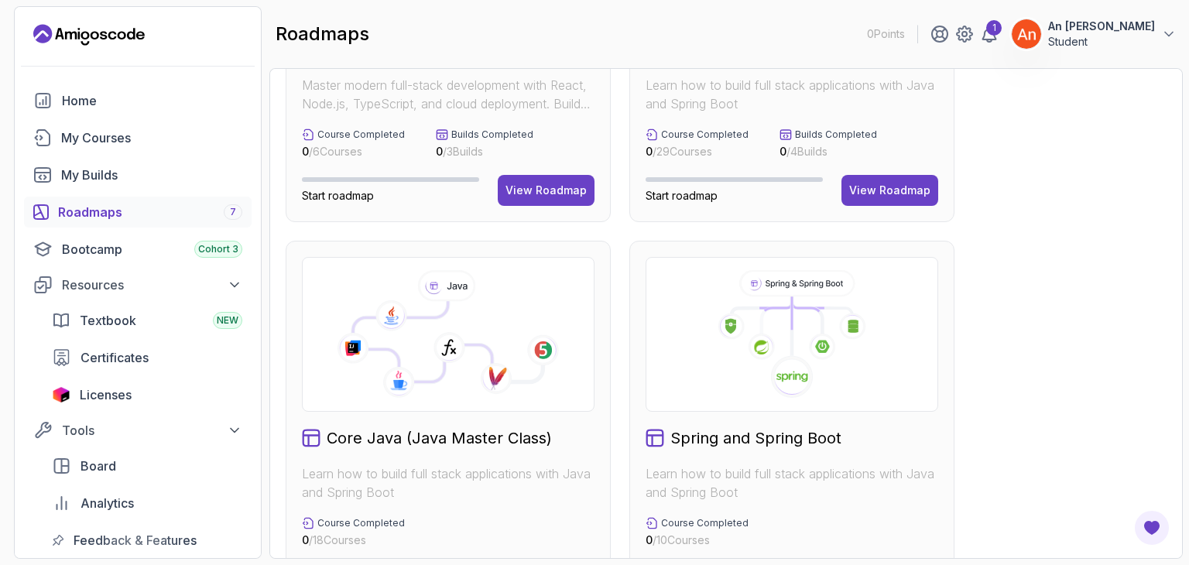
scroll to position [464, 0]
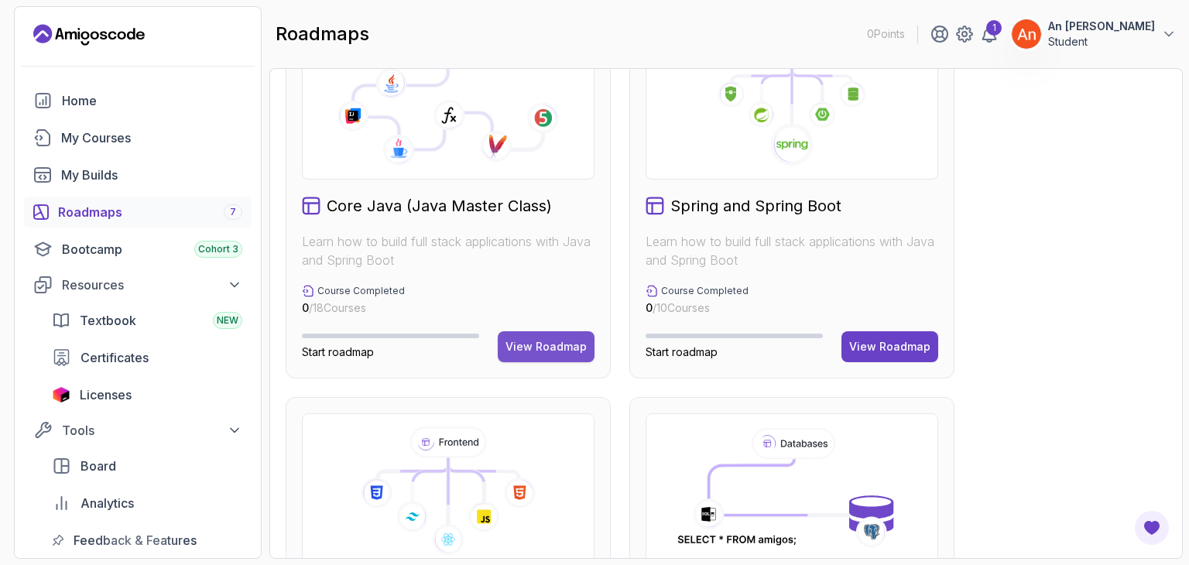
click at [536, 341] on div "View Roadmap" at bounding box center [545, 346] width 81 height 15
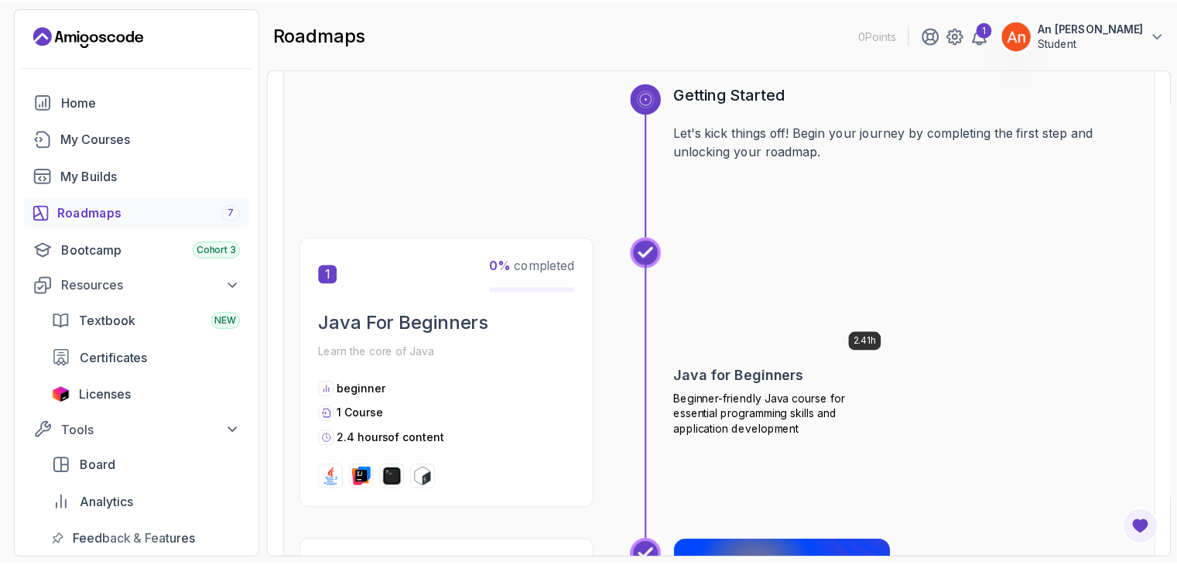
scroll to position [170, 0]
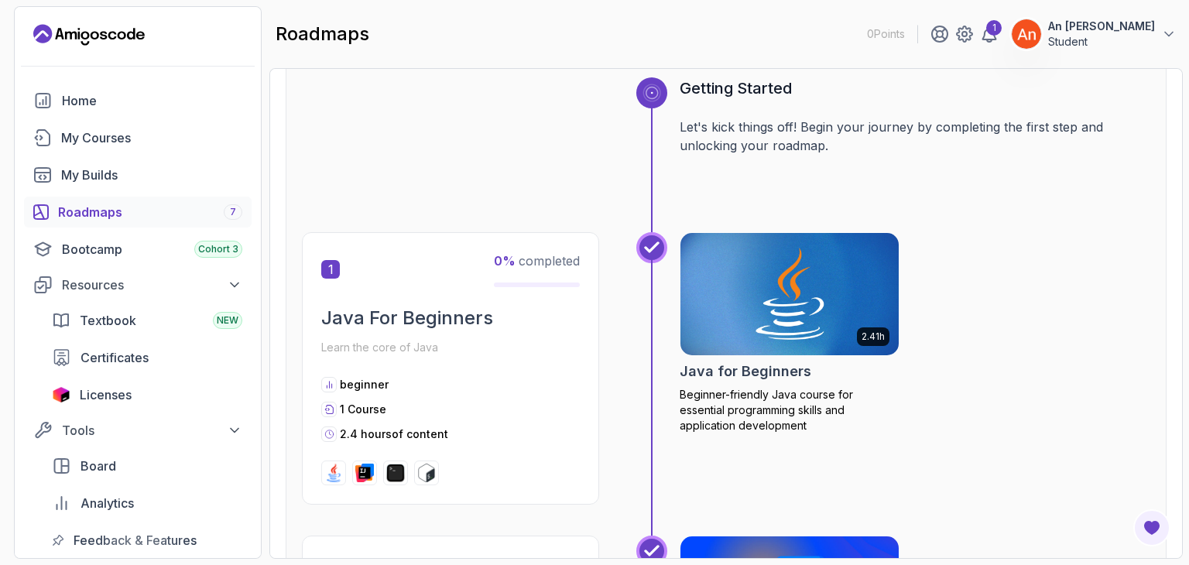
click at [760, 321] on img at bounding box center [789, 294] width 229 height 128
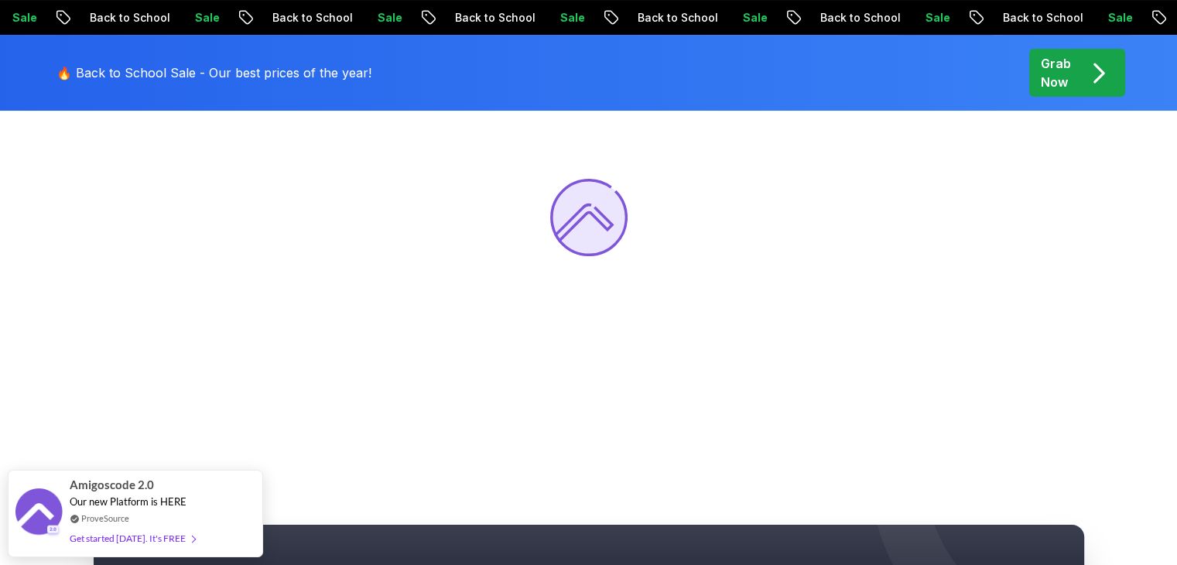
scroll to position [232, 0]
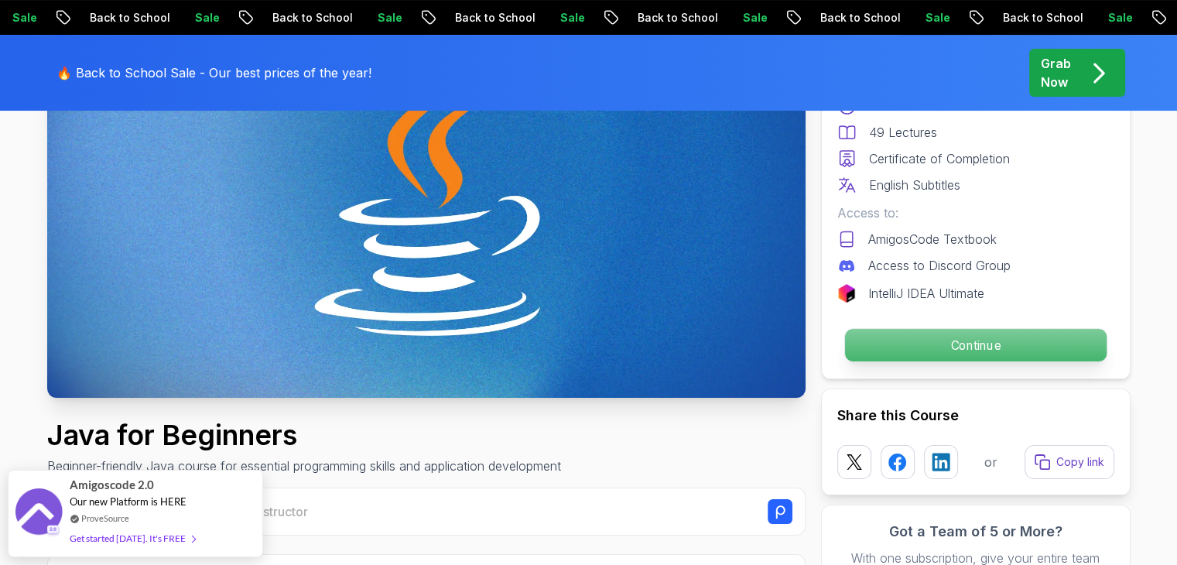
click at [943, 340] on p "Continue" at bounding box center [975, 345] width 262 height 33
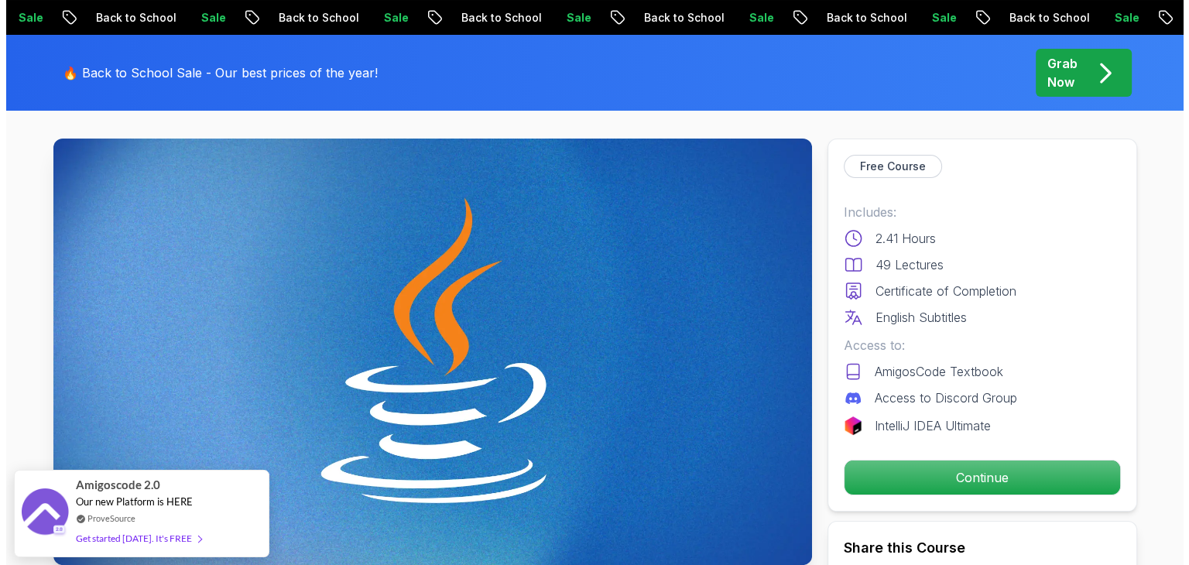
scroll to position [0, 0]
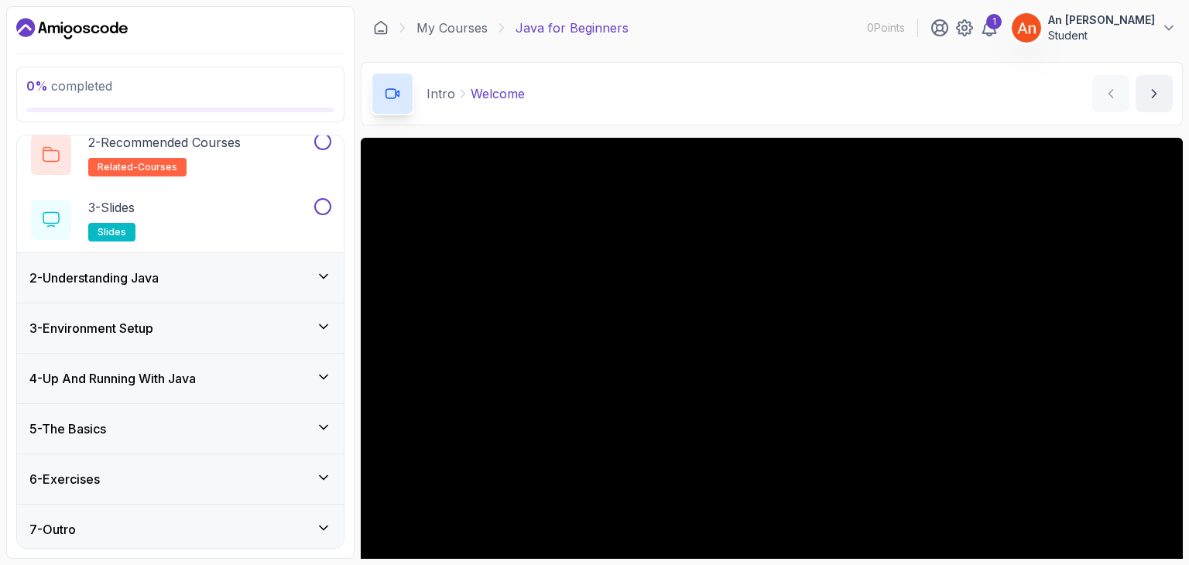
scroll to position [132, 0]
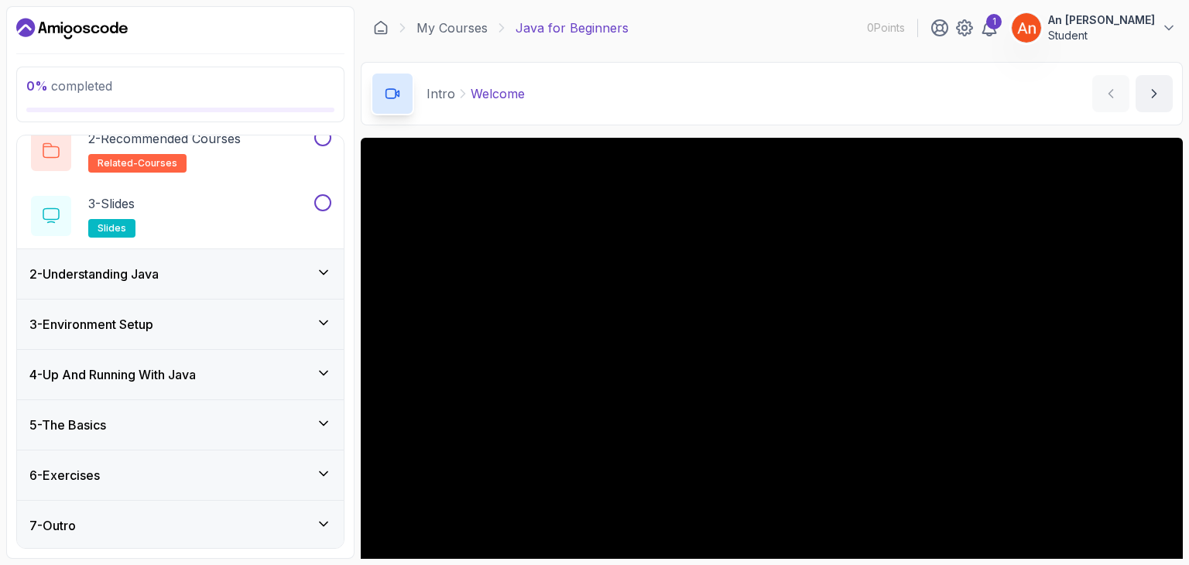
click at [125, 272] on h3 "2 - Understanding Java" at bounding box center [93, 274] width 129 height 19
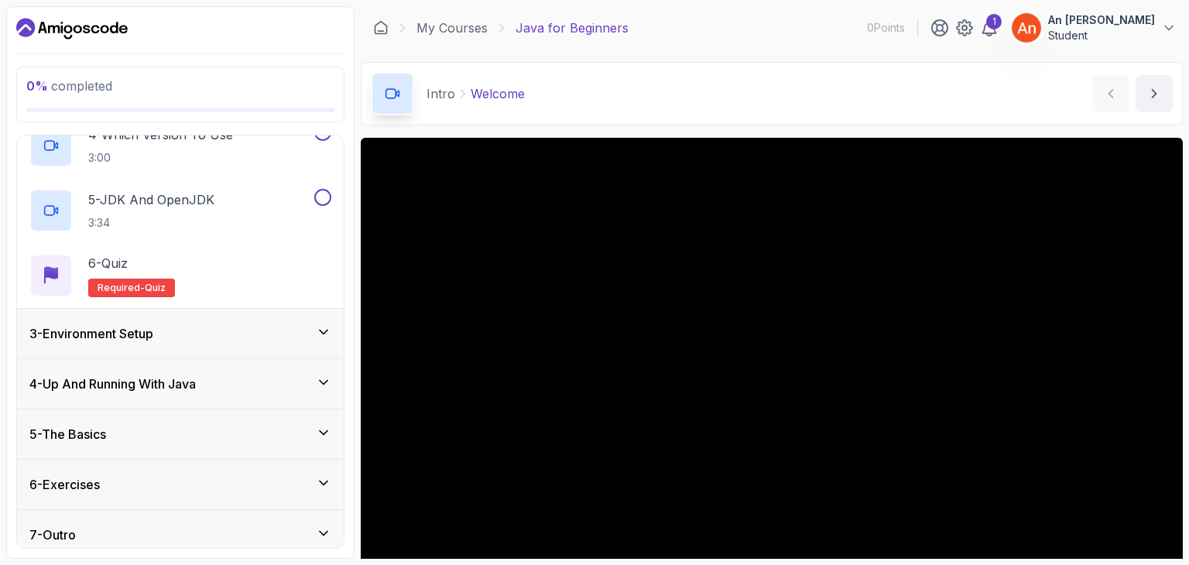
scroll to position [327, 0]
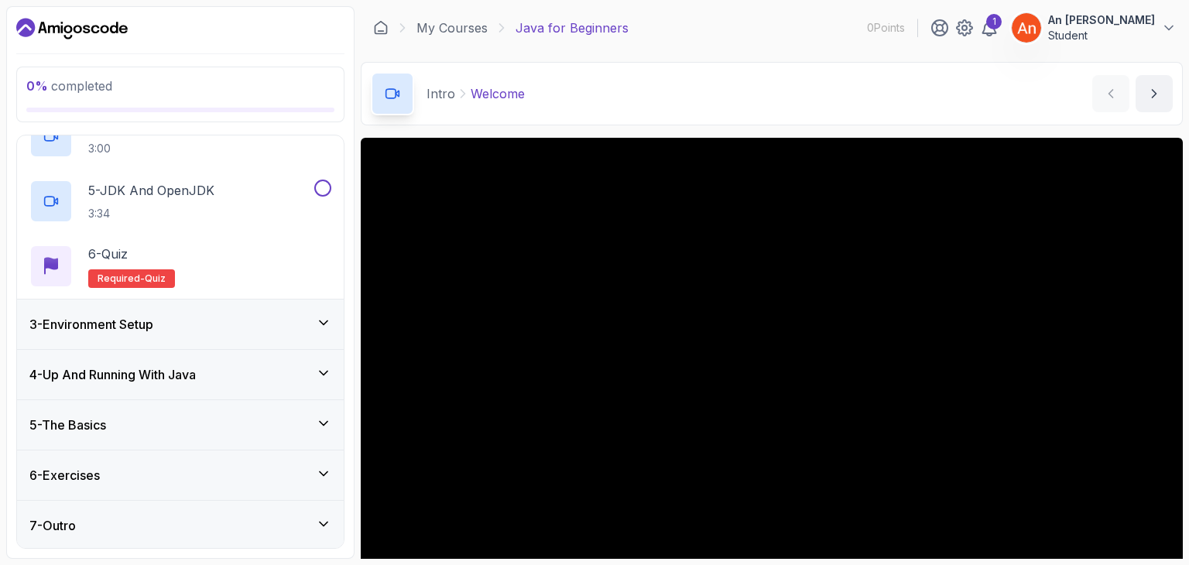
click at [121, 303] on div "3 - Environment Setup" at bounding box center [180, 325] width 327 height 50
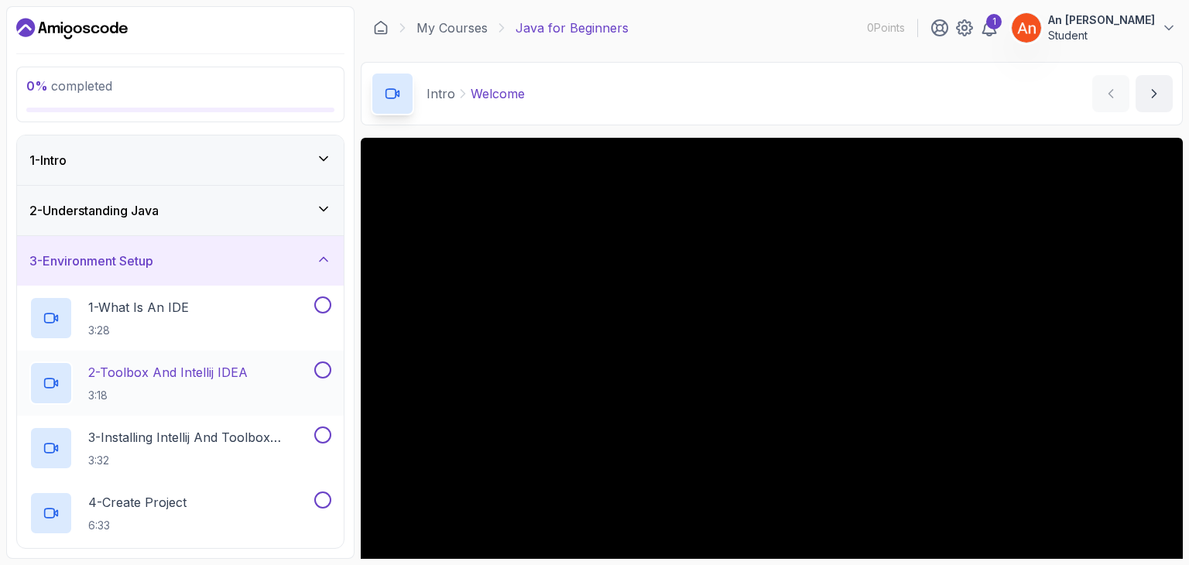
scroll to position [0, 0]
click at [184, 146] on div "1 - Intro" at bounding box center [180, 160] width 327 height 50
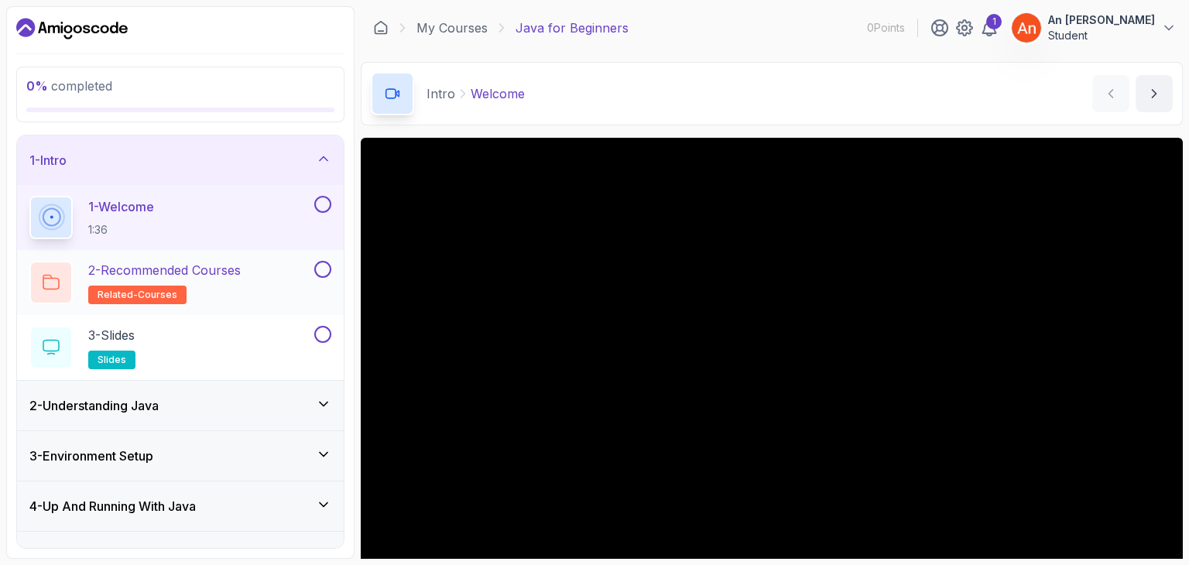
click at [260, 276] on div "2 - Recommended Courses related-courses" at bounding box center [170, 282] width 282 height 43
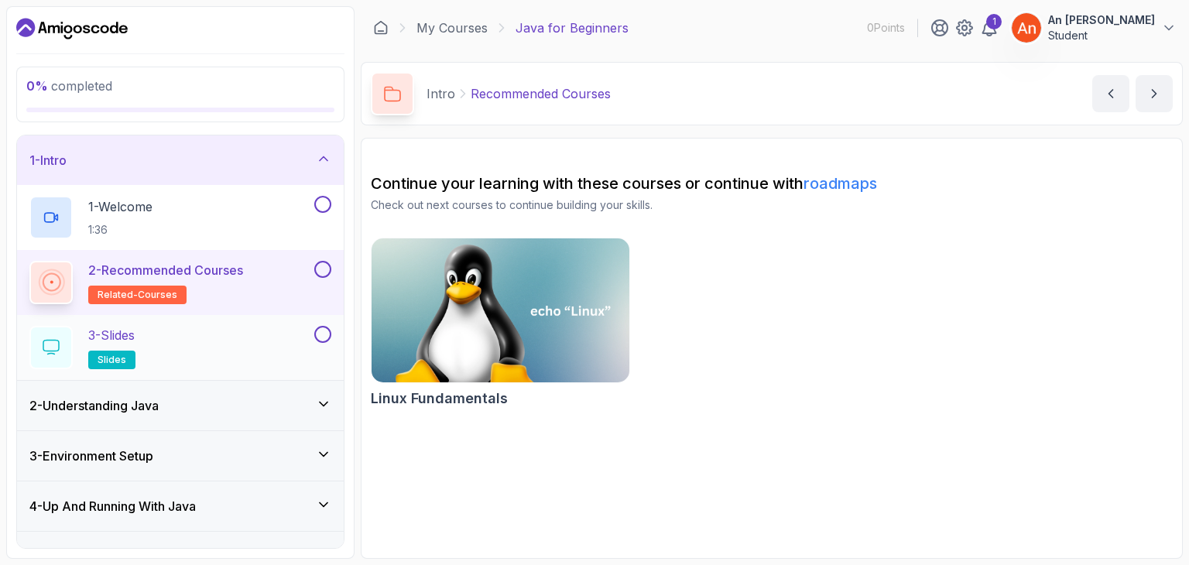
click at [107, 358] on span "slides" at bounding box center [112, 360] width 29 height 12
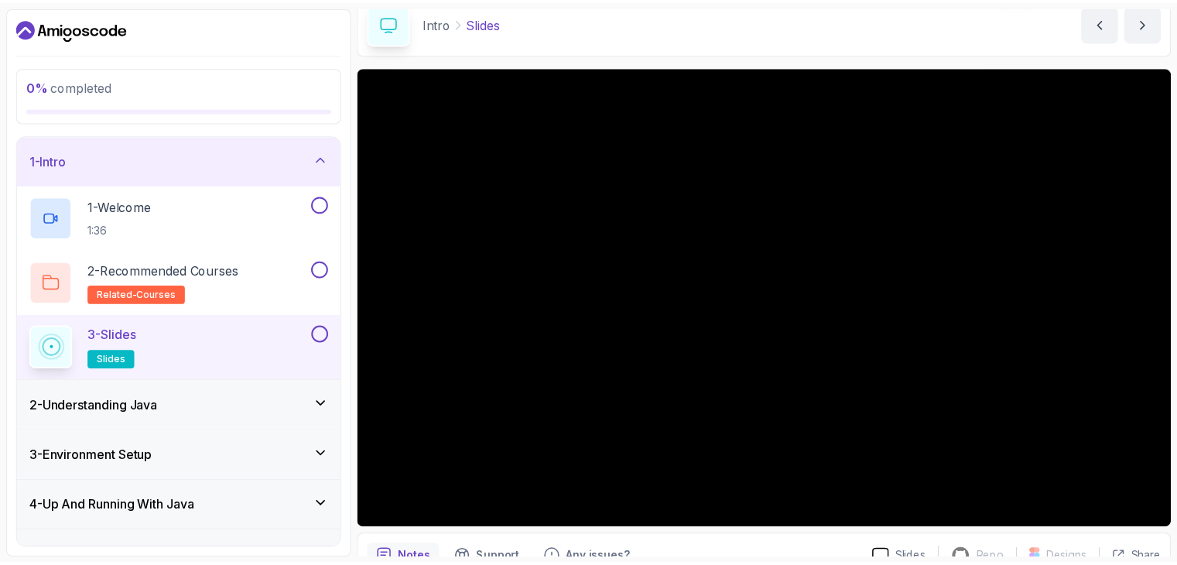
scroll to position [71, 0]
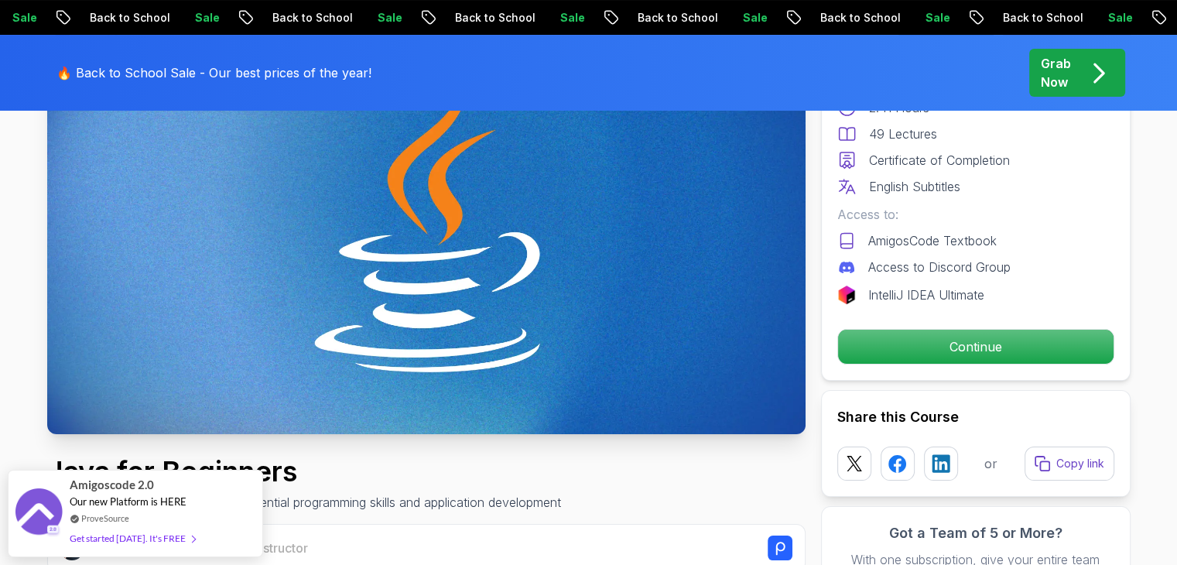
scroll to position [155, 0]
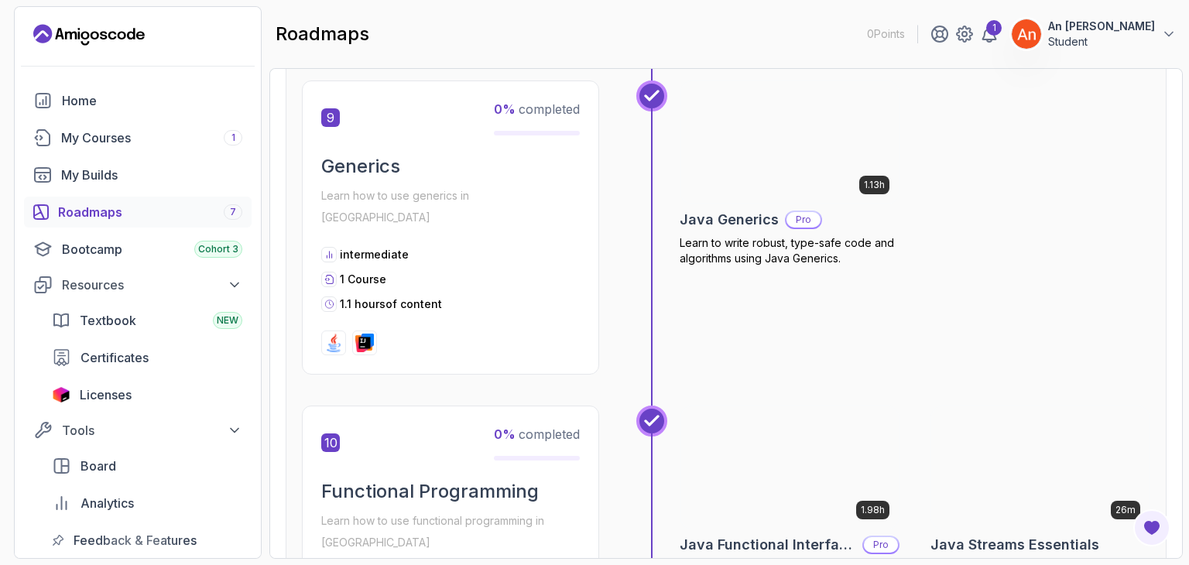
scroll to position [3173, 0]
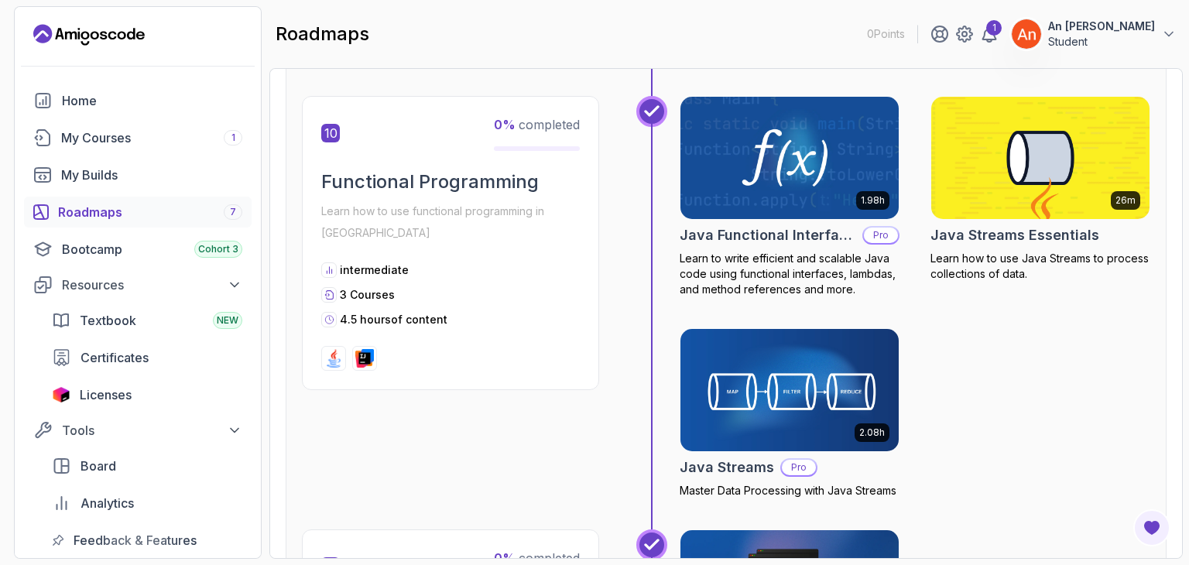
click at [755, 128] on img at bounding box center [789, 158] width 229 height 128
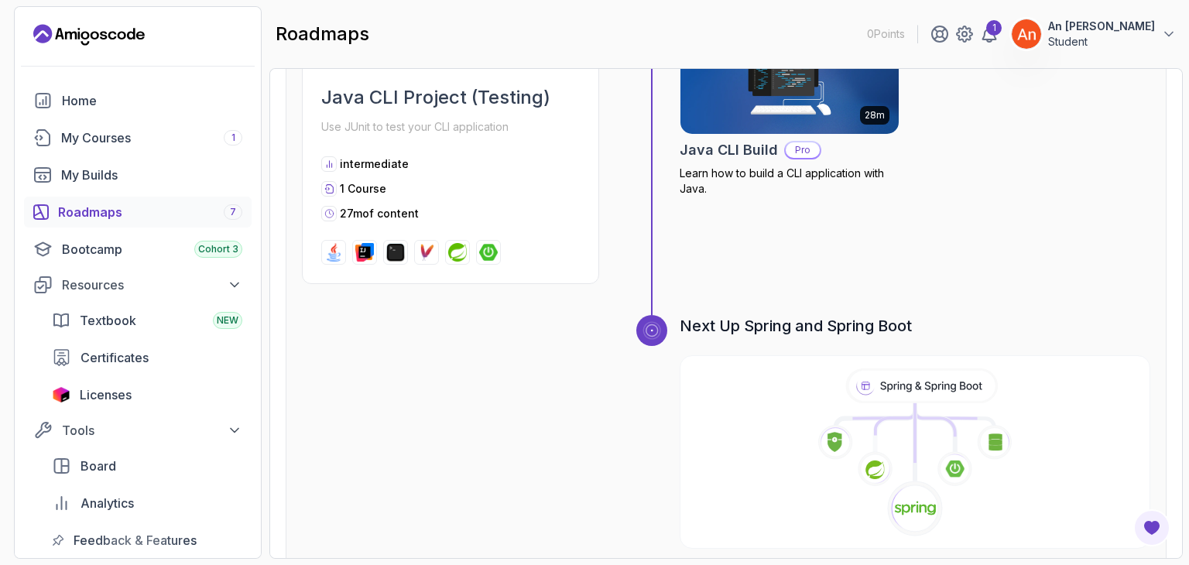
scroll to position [4953, 0]
